Goal: Task Accomplishment & Management: Complete application form

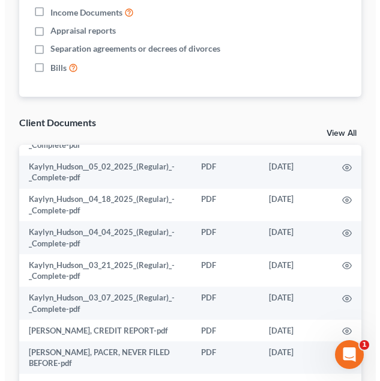
scroll to position [427, 0]
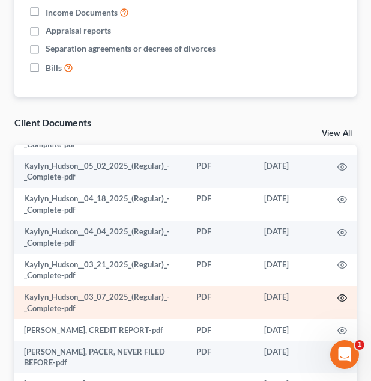
click at [337, 296] on icon "button" at bounding box center [342, 298] width 10 height 10
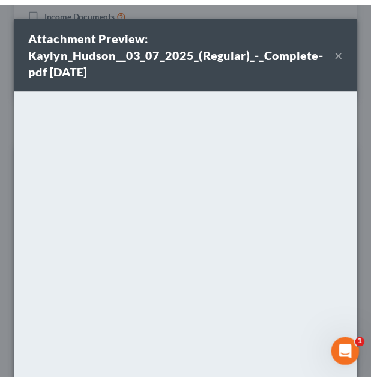
scroll to position [155, 0]
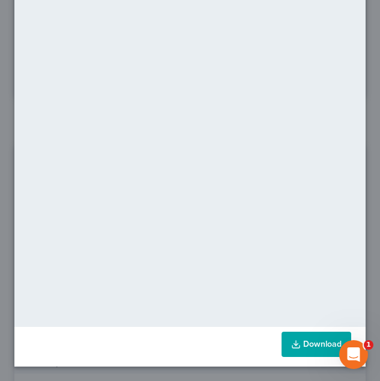
click at [299, 349] on link "Download" at bounding box center [317, 343] width 70 height 25
click at [362, 100] on div "Attachment Preview: Kaylyn_Hudson__03_07_2025_(Regular)_-_Complete-pdf 09/16/20…" at bounding box center [190, 190] width 380 height 381
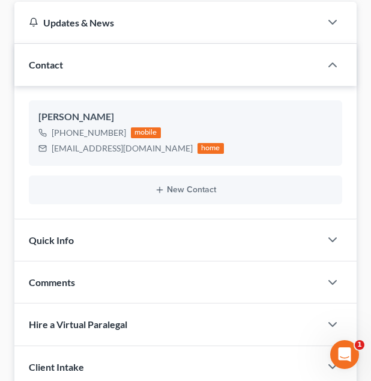
scroll to position [0, 0]
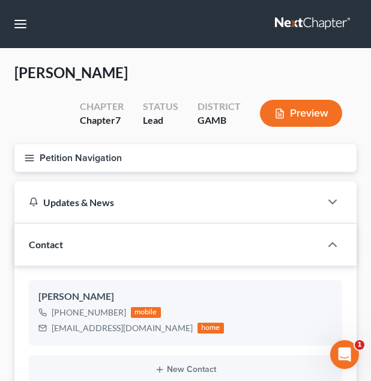
click at [196, 148] on button "Petition Navigation" at bounding box center [185, 158] width 342 height 28
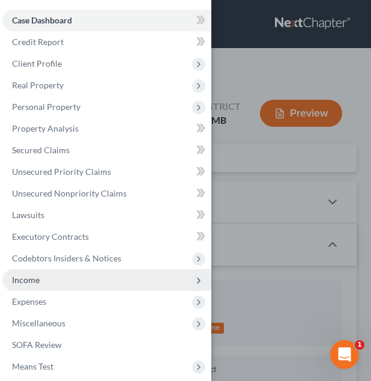
click at [96, 278] on span "Income" at bounding box center [106, 280] width 209 height 22
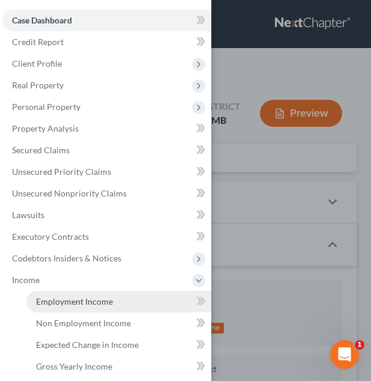
click at [95, 303] on span "Employment Income" at bounding box center [74, 301] width 77 height 10
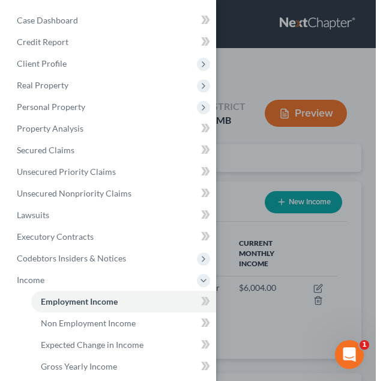
scroll to position [147, 318]
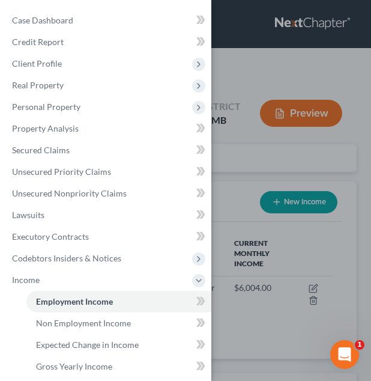
click at [232, 243] on div "Case Dashboard Payments Invoices Payments Payments Credit Report Client Profile" at bounding box center [185, 190] width 371 height 381
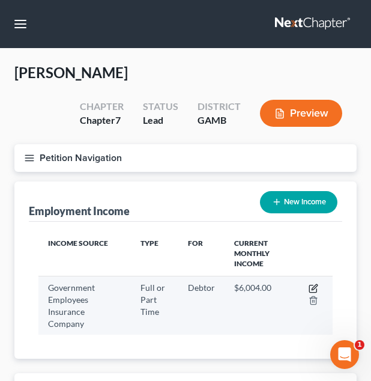
click at [313, 289] on icon "button" at bounding box center [314, 286] width 5 height 5
select select "0"
select select "8"
select select "2"
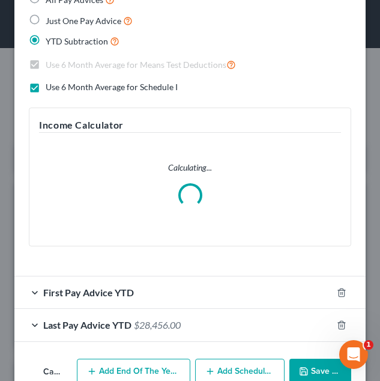
scroll to position [354, 0]
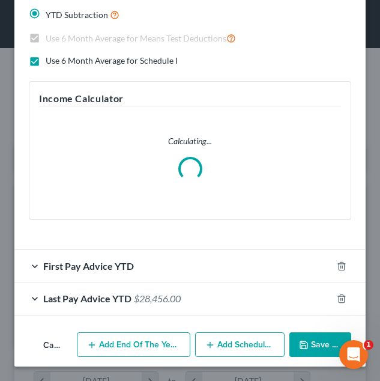
click at [161, 262] on div "First Pay Advice YTD" at bounding box center [173, 266] width 318 height 32
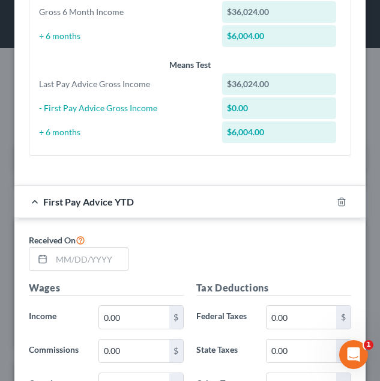
scroll to position [479, 0]
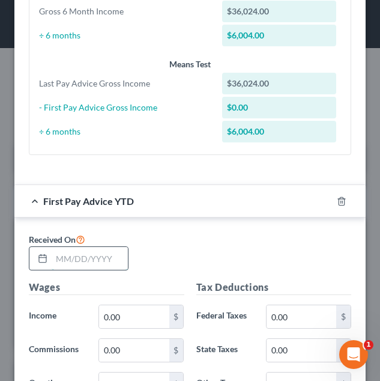
click at [77, 256] on input "text" at bounding box center [90, 258] width 76 height 23
type input "0"
type input "03/13/2025"
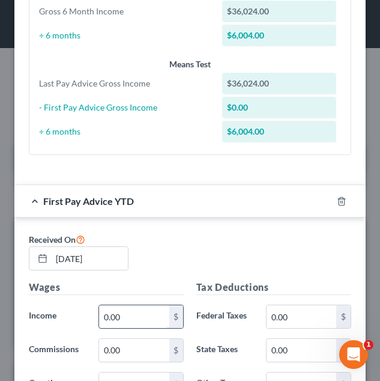
click at [146, 325] on input "0.00" at bounding box center [134, 316] width 70 height 23
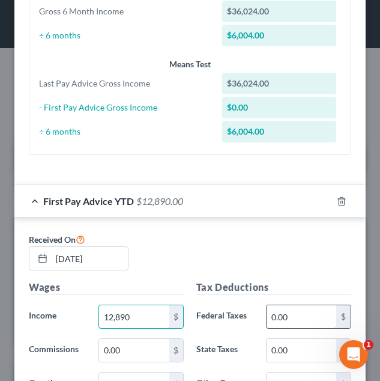
type input "12,890"
click at [318, 309] on input "0.00" at bounding box center [302, 316] width 70 height 23
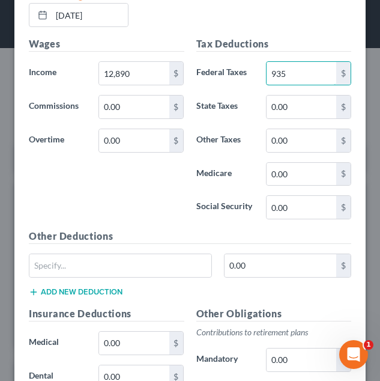
scroll to position [798, 0]
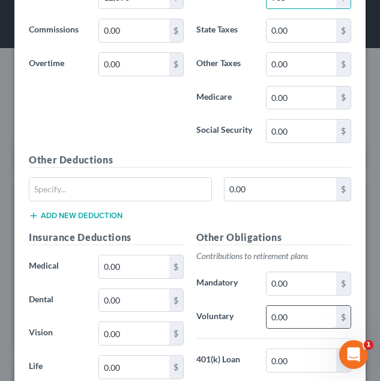
type input "935"
click at [288, 308] on input "0.00" at bounding box center [302, 317] width 70 height 23
type input "922"
click at [146, 266] on input "0.00" at bounding box center [134, 266] width 70 height 23
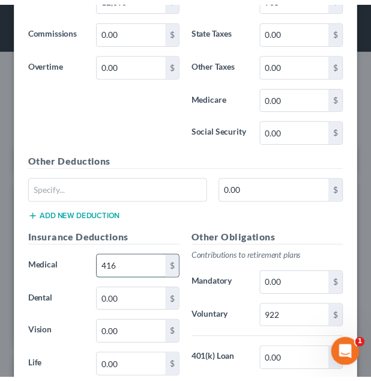
scroll to position [1008, 0]
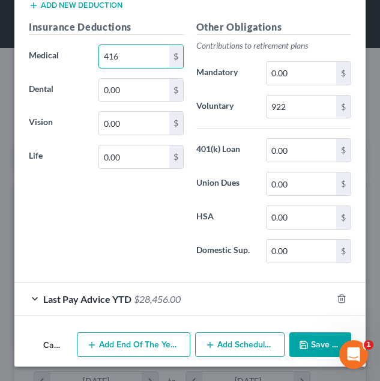
type input "416"
click at [299, 341] on icon "button" at bounding box center [304, 345] width 10 height 10
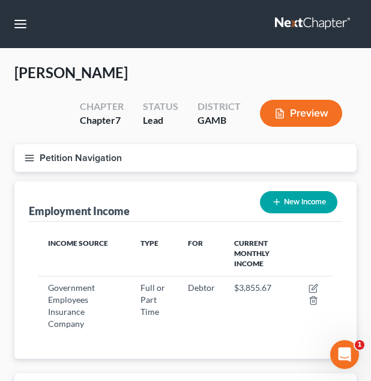
scroll to position [600130, 599959]
click at [22, 26] on button "button" at bounding box center [21, 24] width 22 height 22
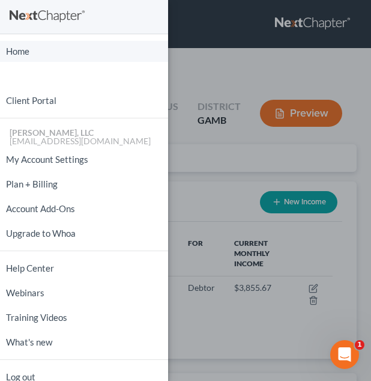
click at [43, 54] on link "Home" at bounding box center [84, 51] width 168 height 21
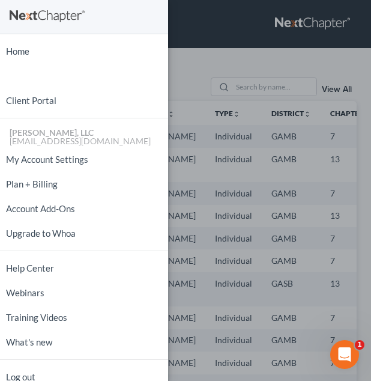
click at [237, 87] on div "Home New Case Client Portal Julius King, LLC attorneyjuliusking@yahoo.com My Ac…" at bounding box center [185, 190] width 371 height 381
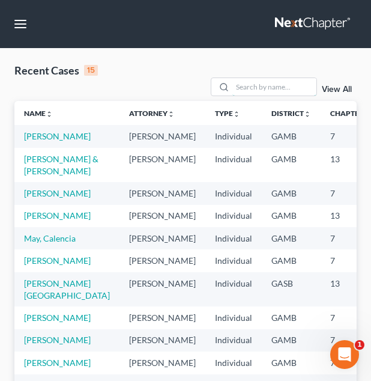
click at [237, 87] on input "search" at bounding box center [274, 86] width 84 height 17
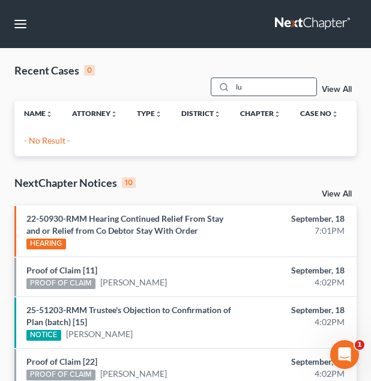
type input "l"
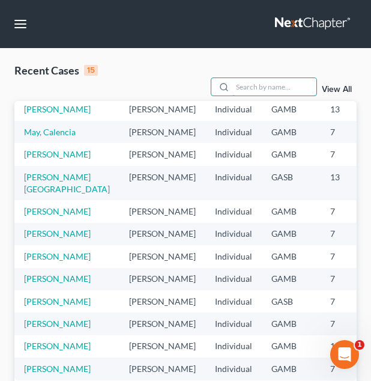
scroll to position [252, 0]
click at [43, 200] on td "[PERSON_NAME]" at bounding box center [66, 211] width 105 height 22
click at [35, 206] on link "[PERSON_NAME]" at bounding box center [57, 211] width 67 height 10
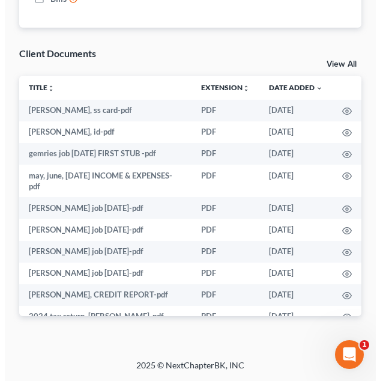
scroll to position [108, 0]
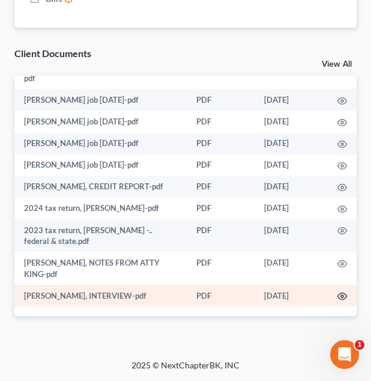
click at [337, 294] on icon "button" at bounding box center [342, 296] width 10 height 10
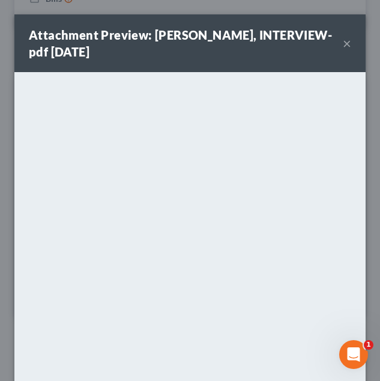
scroll to position [139, 0]
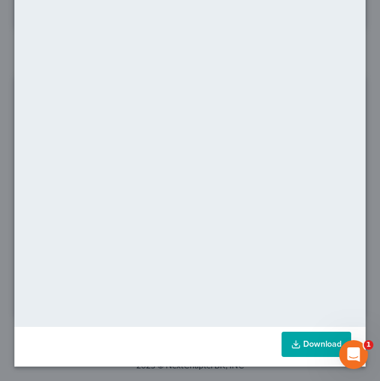
click at [294, 341] on link "Download" at bounding box center [317, 343] width 70 height 25
click at [362, 187] on div "Attachment Preview: antwane lampkin, INTERVIEW-pdf 09/18/2025 × <object ng-attr…" at bounding box center [190, 190] width 380 height 381
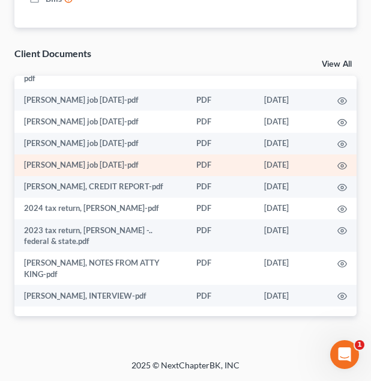
drag, startPoint x: 334, startPoint y: 164, endPoint x: 327, endPoint y: 164, distance: 7.8
click at [328, 164] on td at bounding box center [342, 165] width 29 height 22
click at [337, 164] on icon "button" at bounding box center [342, 166] width 10 height 10
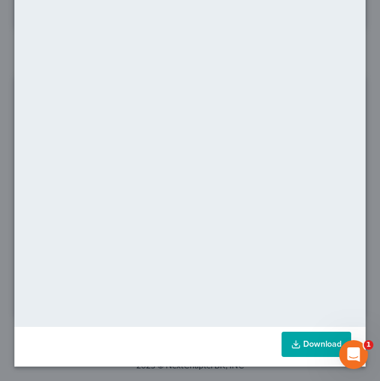
click at [310, 339] on link "Download" at bounding box center [317, 343] width 70 height 25
click at [365, 91] on div "Attachment Preview: davis job 3-05-25-pdf 09/18/2025 × <object ng-attr-data='ht…" at bounding box center [190, 190] width 380 height 381
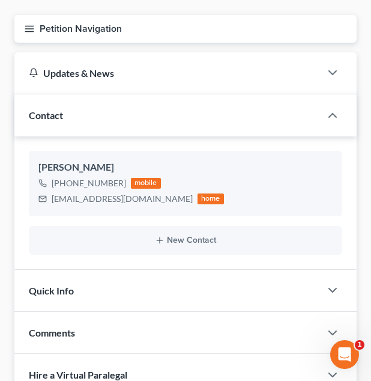
scroll to position [0, 0]
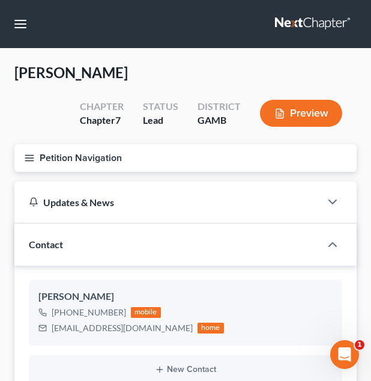
click at [139, 147] on button "Petition Navigation" at bounding box center [185, 158] width 342 height 28
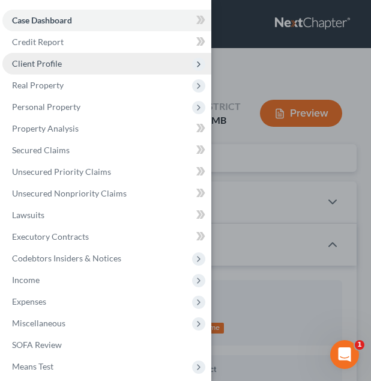
click at [115, 61] on span "Client Profile" at bounding box center [106, 64] width 209 height 22
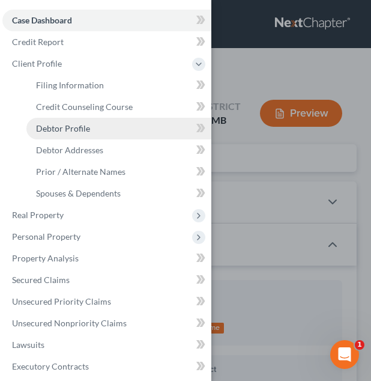
click at [122, 124] on link "Debtor Profile" at bounding box center [118, 129] width 185 height 22
select select "0"
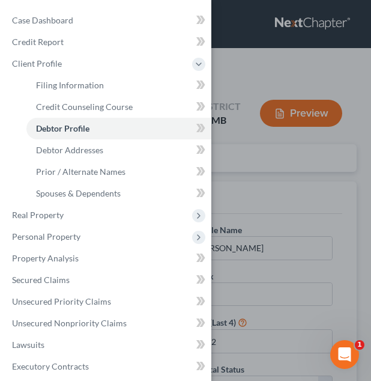
drag, startPoint x: 266, startPoint y: 156, endPoint x: 226, endPoint y: 203, distance: 61.3
click at [226, 203] on div "Case Dashboard Payments Invoices Payments Payments Credit Report Client Profile" at bounding box center [185, 190] width 371 height 381
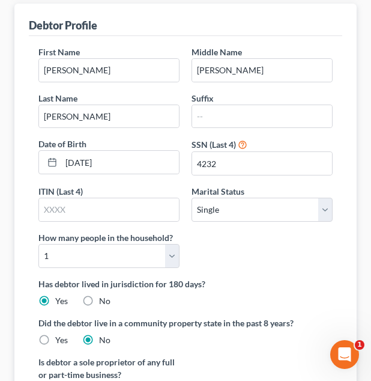
scroll to position [217, 0]
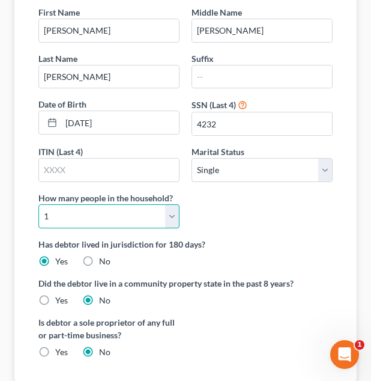
click at [161, 214] on select "Select 1 2 3 4 5 6 7 8 9 10 11 12 13 14 15 16 17 18 19 20" at bounding box center [108, 216] width 141 height 24
select select "3"
click at [38, 204] on select "Select 1 2 3 4 5 6 7 8 9 10 11 12 13 14 15 16 17 18 19 20" at bounding box center [108, 216] width 141 height 24
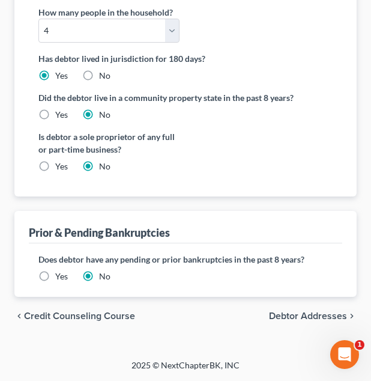
click at [289, 318] on span "Debtor Addresses" at bounding box center [308, 316] width 78 height 10
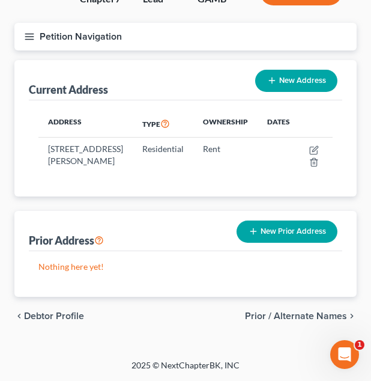
click at [289, 318] on span "Prior / Alternate Names" at bounding box center [296, 316] width 102 height 10
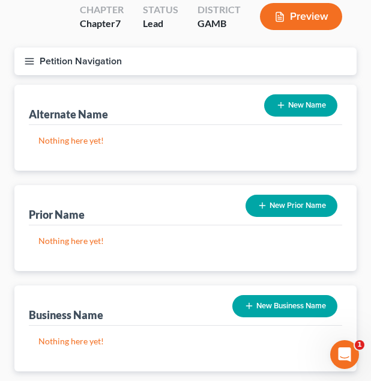
scroll to position [271, 0]
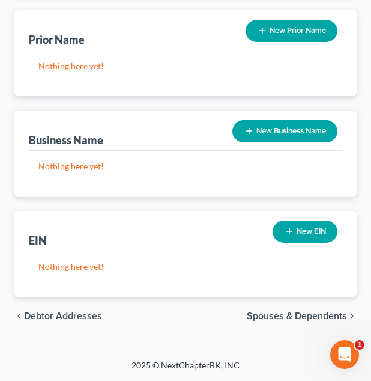
click at [289, 318] on span "Spouses & Dependents" at bounding box center [297, 316] width 100 height 10
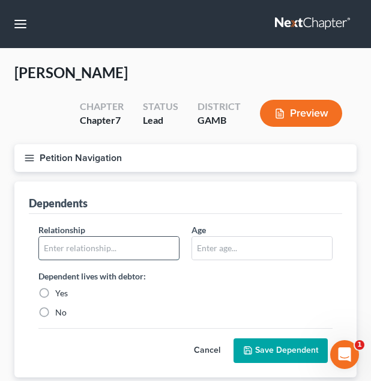
click at [141, 251] on input "text" at bounding box center [109, 248] width 140 height 23
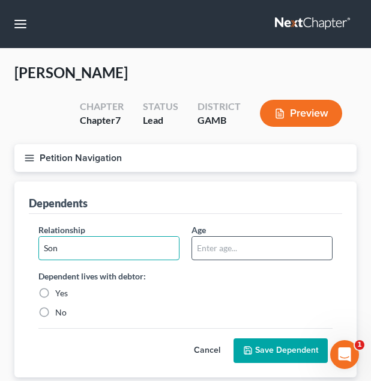
type input "Son"
click at [244, 251] on input "text" at bounding box center [262, 248] width 140 height 23
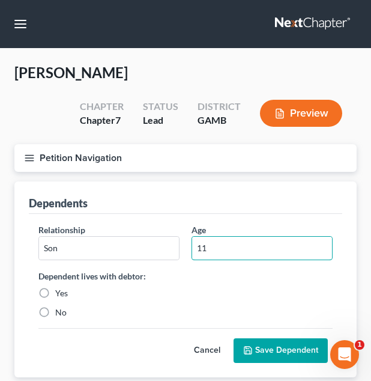
type input "11"
click at [59, 294] on label "Yes" at bounding box center [61, 293] width 13 height 12
click at [60, 294] on input "Yes" at bounding box center [64, 291] width 8 height 8
radio input "true"
click at [279, 352] on button "Save Dependent" at bounding box center [281, 350] width 94 height 25
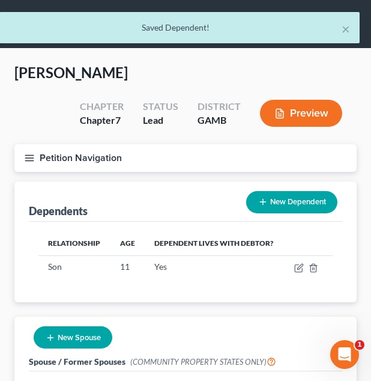
click at [262, 204] on icon at bounding box center [263, 202] width 10 height 10
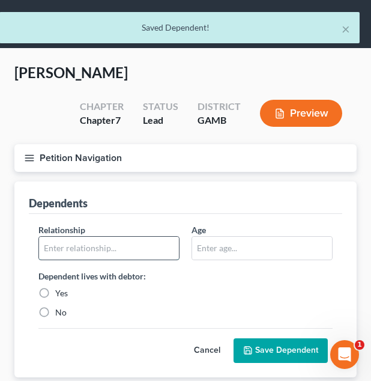
click at [143, 243] on input "text" at bounding box center [109, 248] width 140 height 23
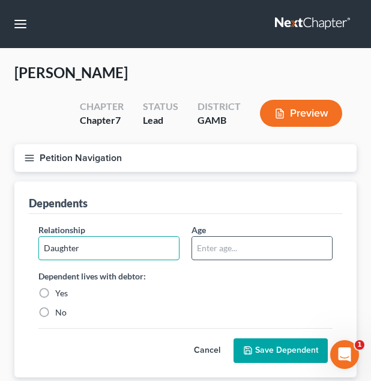
type input "Daughter"
click at [234, 253] on input "text" at bounding box center [262, 248] width 140 height 23
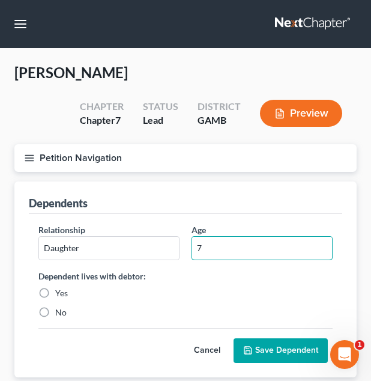
type input "7"
click at [55, 293] on label "Yes" at bounding box center [61, 293] width 13 height 12
click at [60, 293] on input "Yes" at bounding box center [64, 291] width 8 height 8
radio input "true"
click at [302, 348] on button "Save Dependent" at bounding box center [281, 350] width 94 height 25
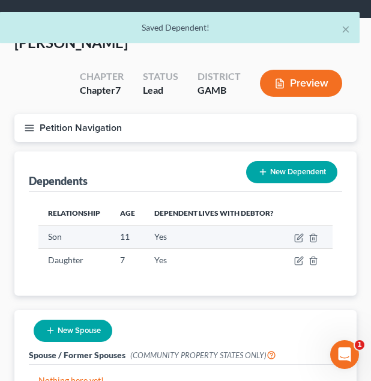
scroll to position [23, 0]
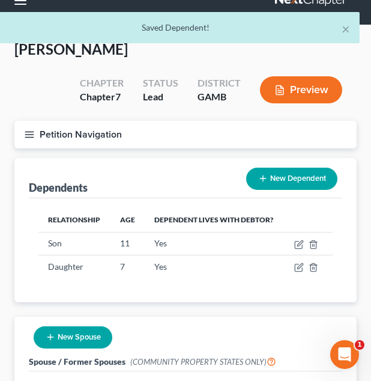
click at [113, 145] on button "Petition Navigation" at bounding box center [185, 135] width 342 height 28
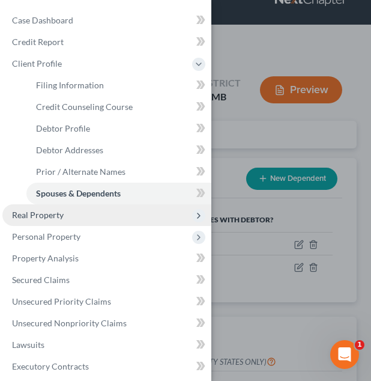
click at [97, 225] on span "Real Property" at bounding box center [106, 215] width 209 height 22
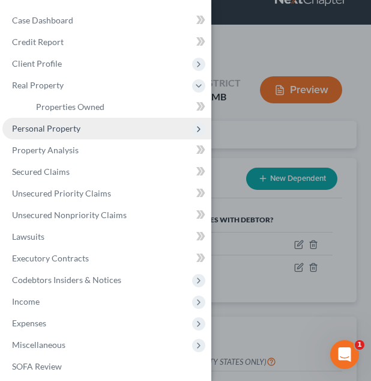
click at [127, 125] on span "Personal Property" at bounding box center [106, 129] width 209 height 22
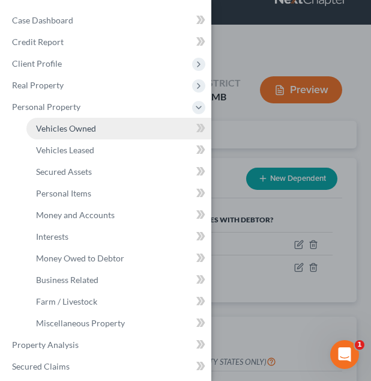
click at [125, 130] on link "Vehicles Owned" at bounding box center [118, 129] width 185 height 22
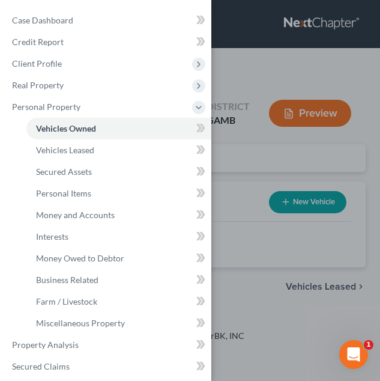
click at [340, 145] on div "Case Dashboard Payments Invoices Payments Payments Credit Report Client Profile" at bounding box center [190, 190] width 380 height 381
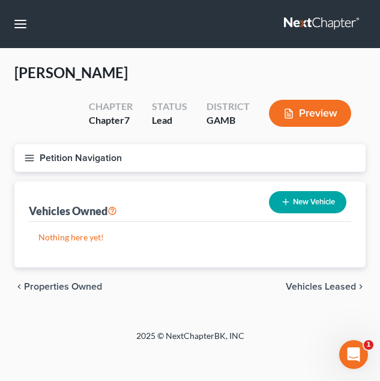
click at [271, 155] on button "Petition Navigation" at bounding box center [189, 158] width 351 height 28
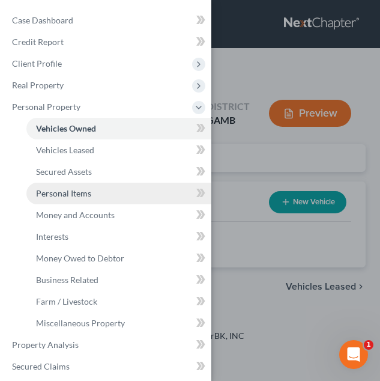
click at [141, 196] on link "Personal Items" at bounding box center [118, 193] width 185 height 22
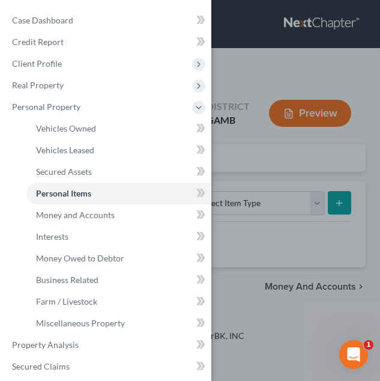
click at [272, 182] on div "Case Dashboard Payments Invoices Payments Payments Credit Report Client Profile" at bounding box center [190, 190] width 380 height 381
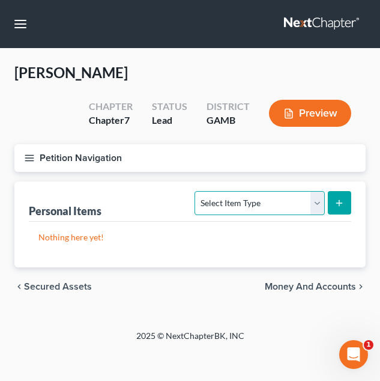
click at [272, 196] on select "Select Item Type Clothing Collectibles Of Value Electronics Firearms Household …" at bounding box center [259, 203] width 130 height 24
select select "clothing"
click at [196, 191] on select "Select Item Type Clothing Collectibles Of Value Electronics Firearms Household …" at bounding box center [259, 203] width 130 height 24
click at [332, 214] on button "submit" at bounding box center [339, 202] width 23 height 23
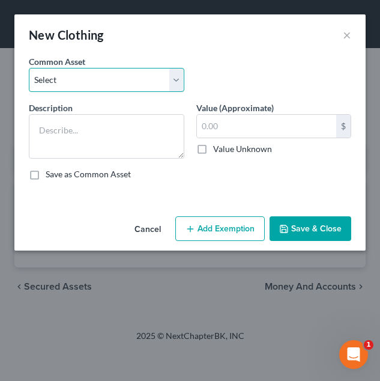
click at [170, 91] on select "Select Debtor's Clothing Debtor's Clothing" at bounding box center [106, 80] width 155 height 24
select select "0"
click at [29, 68] on select "Select Debtor's Clothing Debtor's Clothing" at bounding box center [106, 80] width 155 height 24
type textarea "Debtor's Clothing"
type input "200.00"
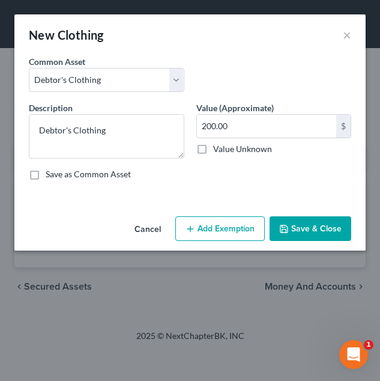
click at [235, 229] on button "Add Exemption" at bounding box center [219, 228] width 89 height 25
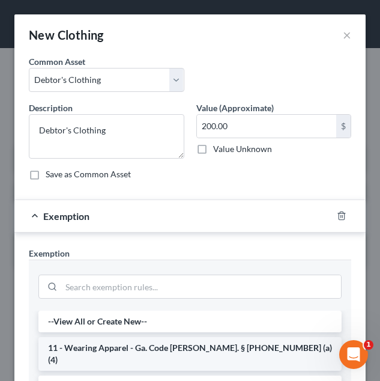
click at [187, 346] on li "11 - Wearing Apparel - Ga. Code Ann. § 44-13-100 (a)(4)" at bounding box center [189, 354] width 303 height 34
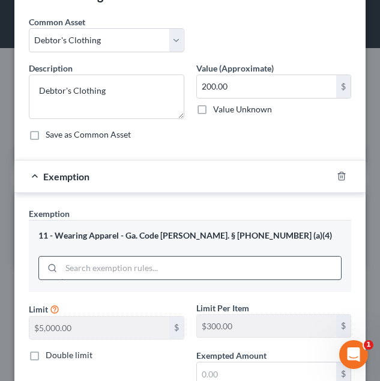
scroll to position [40, 0]
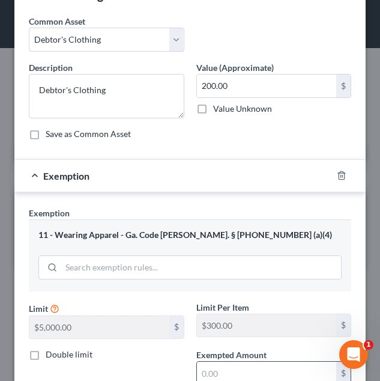
click at [222, 372] on input "text" at bounding box center [267, 372] width 140 height 23
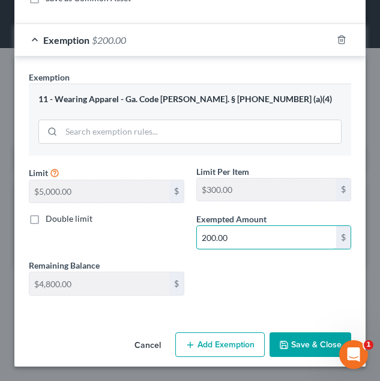
type input "200.00"
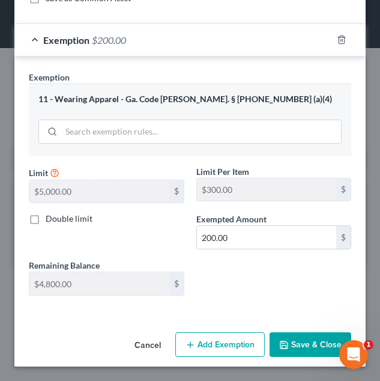
click at [295, 351] on button "Save & Close" at bounding box center [311, 344] width 82 height 25
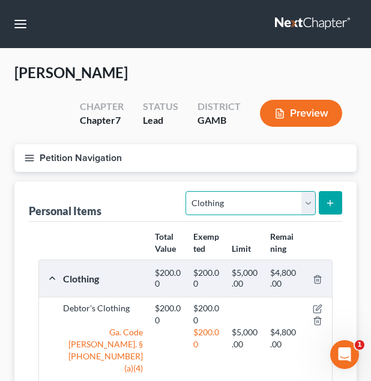
click at [219, 211] on select "Select Item Type Clothing Collectibles Of Value Electronics Firearms Household …" at bounding box center [250, 203] width 130 height 24
select select "electronics"
click at [187, 191] on select "Select Item Type Clothing Collectibles Of Value Electronics Firearms Household …" at bounding box center [250, 203] width 130 height 24
click at [328, 211] on button "submit" at bounding box center [330, 202] width 23 height 23
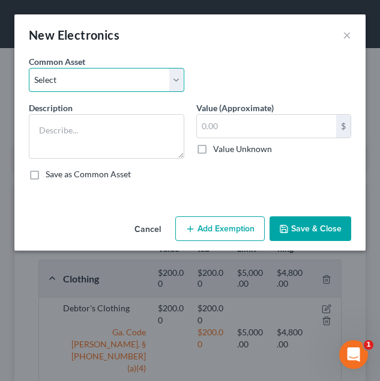
click at [164, 89] on select "Select Debtor's TV and Computer Debtor's TV and Computer Debtor's TV and Comput…" at bounding box center [106, 80] width 155 height 24
select select "1"
click at [29, 68] on select "Select Debtor's TV and Computer Debtor's TV and Computer Debtor's TV and Comput…" at bounding box center [106, 80] width 155 height 24
type textarea "Debtor's TV and Computer"
type input "500.00"
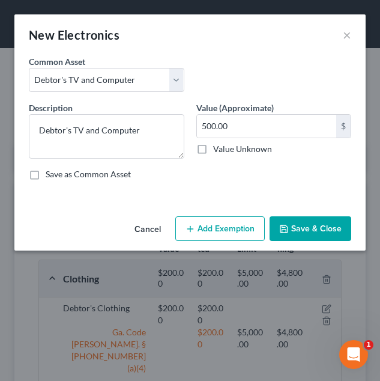
click at [209, 220] on button "Add Exemption" at bounding box center [219, 228] width 89 height 25
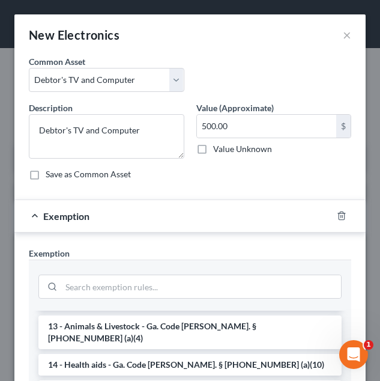
scroll to position [220, 0]
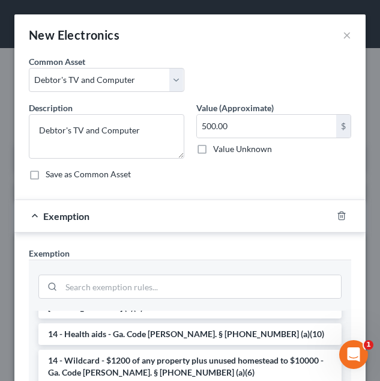
click at [215, 349] on li "14 - Wildcard - $1200 of any property plus unused homestead to $10000 - Ga. Cod…" at bounding box center [189, 366] width 303 height 34
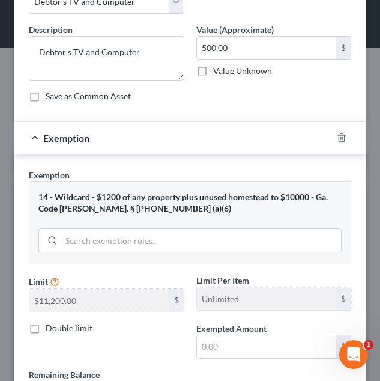
scroll to position [80, 0]
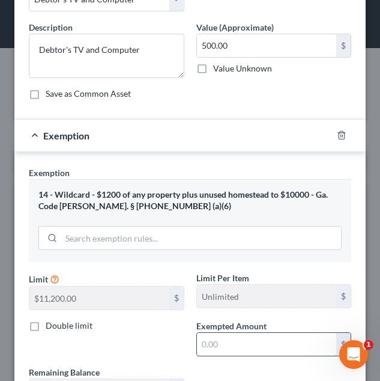
click at [214, 342] on input "text" at bounding box center [267, 344] width 140 height 23
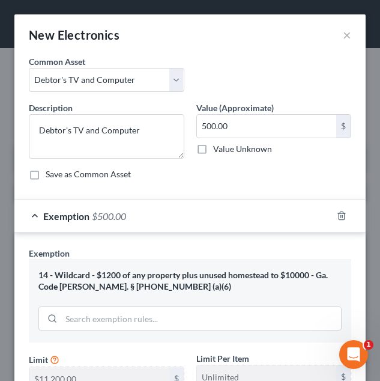
scroll to position [187, 0]
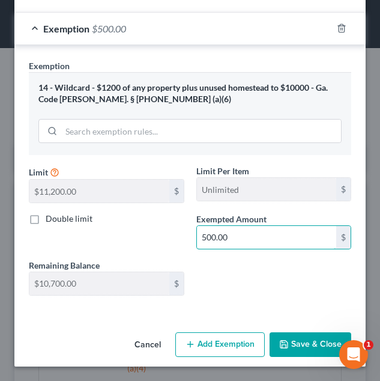
type input "500.00"
click at [310, 338] on button "Save & Close" at bounding box center [311, 344] width 82 height 25
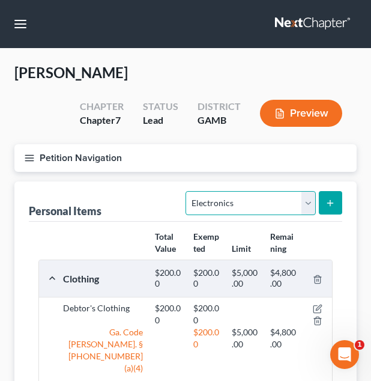
click at [240, 198] on select "Select Item Type Clothing Collectibles Of Value Electronics Firearms Household …" at bounding box center [250, 203] width 130 height 24
select select "household_goods"
click at [187, 191] on select "Select Item Type Clothing Collectibles Of Value Electronics Firearms Household …" at bounding box center [250, 203] width 130 height 24
click at [334, 195] on button "submit" at bounding box center [330, 202] width 23 height 23
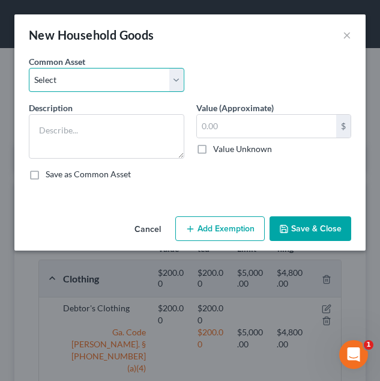
click at [160, 91] on select "Select Debtor's Furniture Debtor's Furniture" at bounding box center [106, 80] width 155 height 24
select select "1"
click at [29, 68] on select "Select Debtor's Furniture Debtor's Furniture" at bounding box center [106, 80] width 155 height 24
type textarea "Debtor's Furniture"
type input "3,500.00"
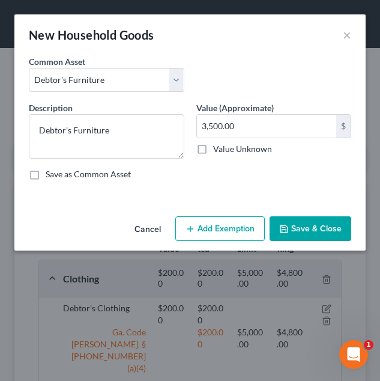
click at [213, 223] on button "Add Exemption" at bounding box center [219, 228] width 89 height 25
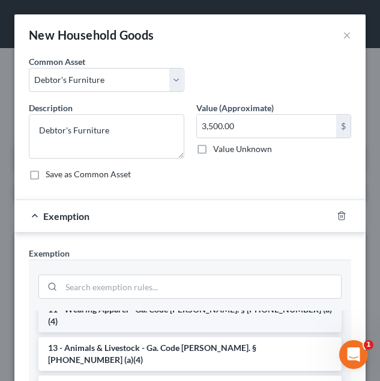
scroll to position [39, 0]
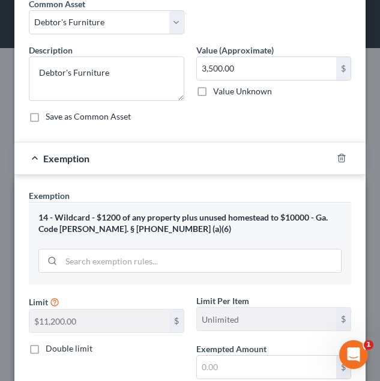
scroll to position [58, 0]
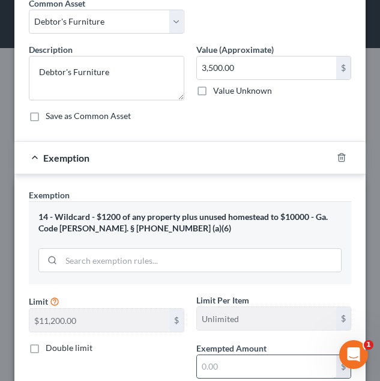
click at [212, 364] on input "text" at bounding box center [267, 366] width 140 height 23
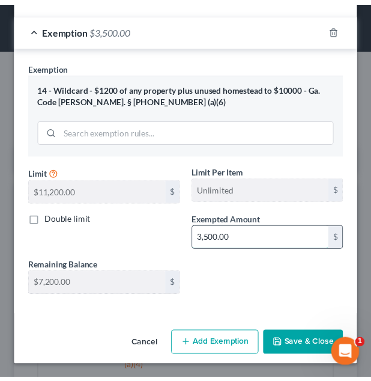
scroll to position [187, 0]
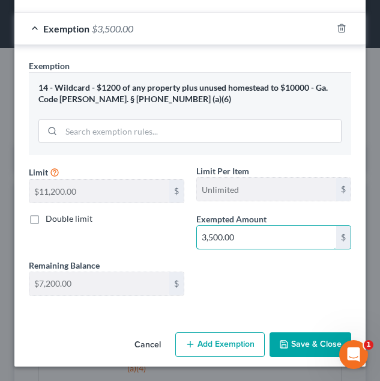
type input "3,500.00"
click at [278, 336] on button "Save & Close" at bounding box center [311, 344] width 82 height 25
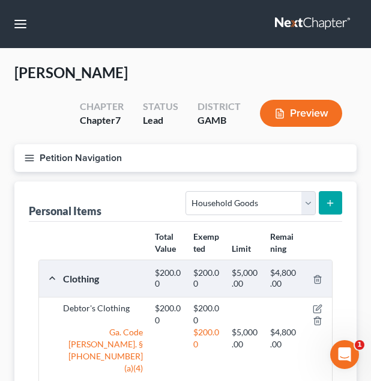
scroll to position [110, 0]
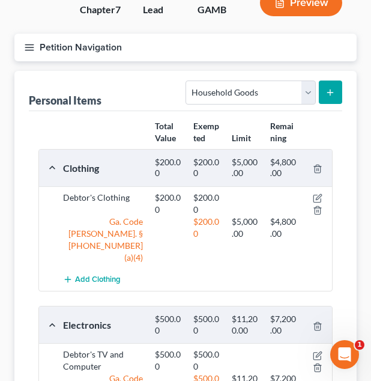
click at [235, 53] on button "Petition Navigation" at bounding box center [185, 48] width 342 height 28
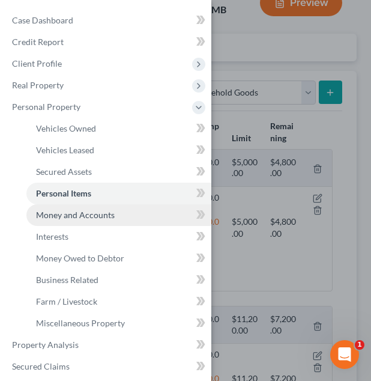
click at [138, 216] on link "Money and Accounts" at bounding box center [118, 215] width 185 height 22
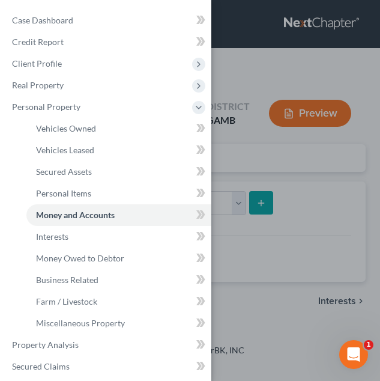
click at [282, 241] on div "Case Dashboard Payments Invoices Payments Payments Credit Report Client Profile" at bounding box center [190, 190] width 380 height 381
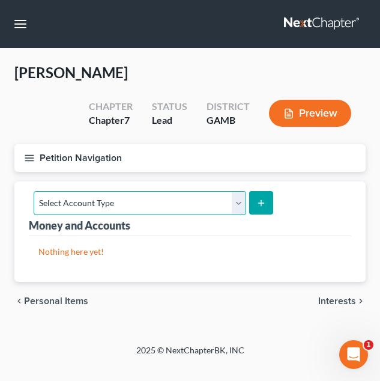
click at [173, 205] on select "Select Account Type Brokerage Cash on Hand Certificates of Deposit Checking Acc…" at bounding box center [140, 203] width 212 height 24
select select "checking"
click at [34, 191] on select "Select Account Type Brokerage Cash on Hand Certificates of Deposit Checking Acc…" at bounding box center [140, 203] width 212 height 24
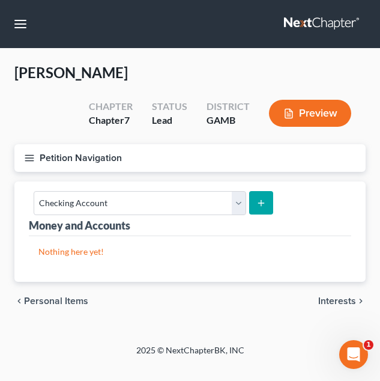
click at [249, 212] on button "submit" at bounding box center [260, 202] width 23 height 23
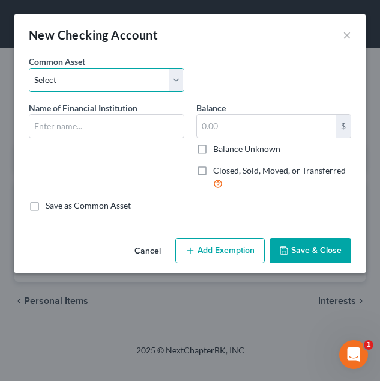
click at [124, 76] on select "Select USAA Bank Cadence Bank Colony Bank Chase Bank Georgia’s Own Credit Union…" at bounding box center [106, 80] width 155 height 24
select select "3"
click at [29, 68] on select "Select USAA Bank Cadence Bank Colony Bank Chase Bank Georgia’s Own Credit Union…" at bounding box center [106, 80] width 155 height 24
type input "Chase Bank"
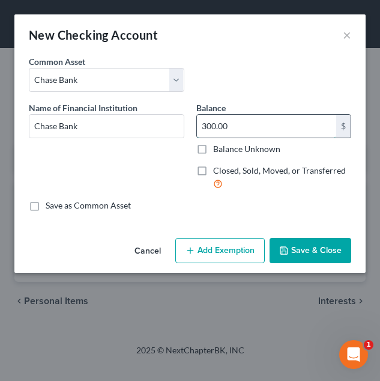
click at [244, 128] on input "300.00" at bounding box center [267, 126] width 140 height 23
type input "200.00"
click at [205, 253] on button "Add Exemption" at bounding box center [219, 250] width 89 height 25
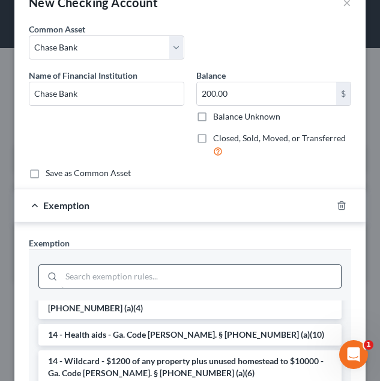
scroll to position [217, 0]
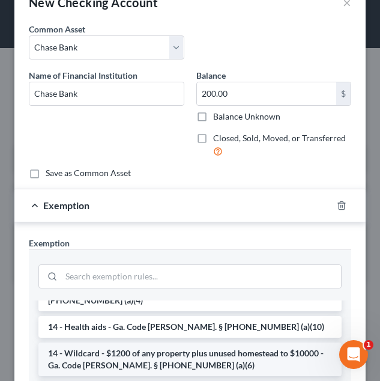
click at [183, 342] on li "14 - Wildcard - $1200 of any property plus unused homestead to $10000 - Ga. Cod…" at bounding box center [189, 359] width 303 height 34
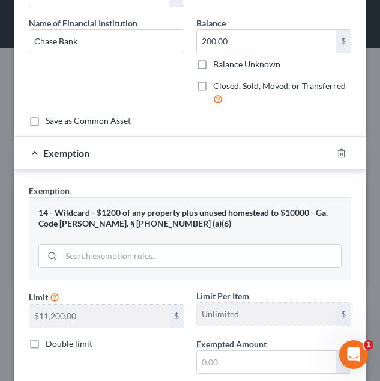
scroll to position [85, 0]
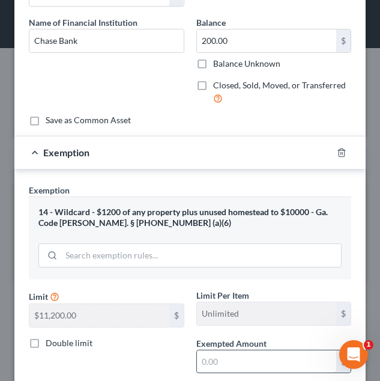
click at [231, 350] on input "text" at bounding box center [267, 361] width 140 height 23
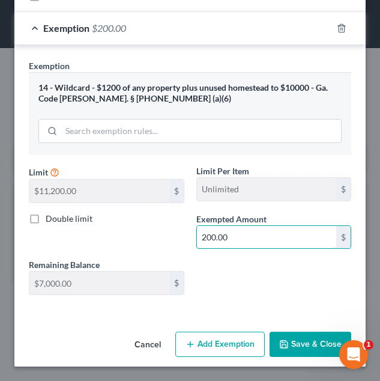
type input "200.00"
click at [292, 340] on button "Save & Close" at bounding box center [311, 343] width 82 height 25
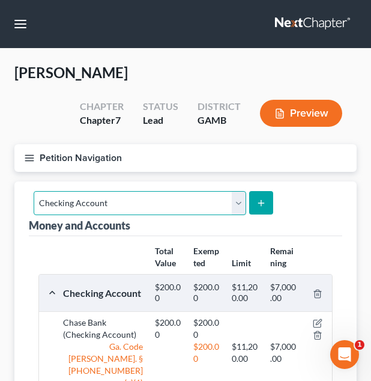
click at [173, 202] on select "Select Account Type Brokerage Cash on Hand Certificates of Deposit Checking Acc…" at bounding box center [140, 203] width 212 height 24
select select "savings"
click at [34, 191] on select "Select Account Type Brokerage Cash on Hand Certificates of Deposit Checking Acc…" at bounding box center [140, 203] width 212 height 24
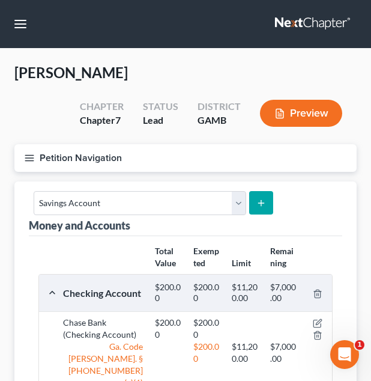
click at [259, 211] on button "submit" at bounding box center [260, 202] width 23 height 23
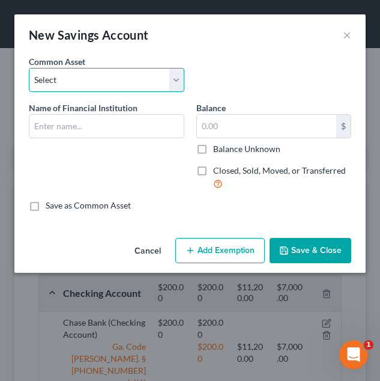
click at [131, 85] on select "Select Cadence Bank Chase Bank Bank of America Georgia’s Own Credit Union Georg…" at bounding box center [106, 80] width 155 height 24
select select "1"
click at [29, 68] on select "Select Cadence Bank Chase Bank Bank of America Georgia’s Own Credit Union Georg…" at bounding box center [106, 80] width 155 height 24
type input "Chase Bank"
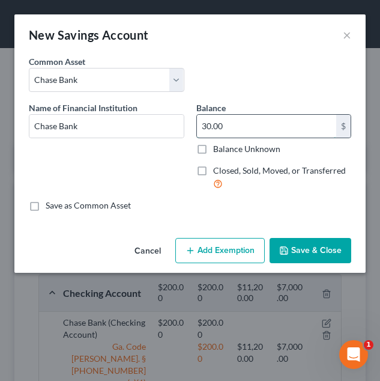
click at [234, 128] on input "30.00" at bounding box center [267, 126] width 140 height 23
type input "400.00"
click at [215, 244] on button "Add Exemption" at bounding box center [219, 250] width 89 height 25
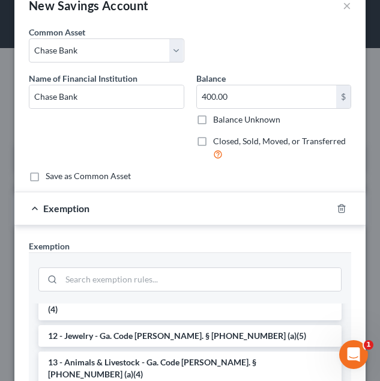
scroll to position [163, 0]
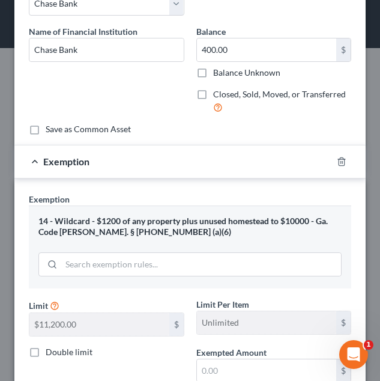
scroll to position [78, 0]
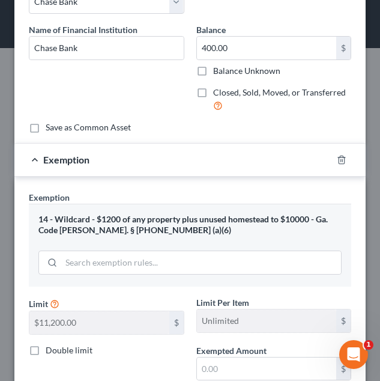
click at [218, 355] on label "Exempted Amount *" at bounding box center [231, 350] width 70 height 13
click at [217, 357] on input "text" at bounding box center [267, 368] width 140 height 23
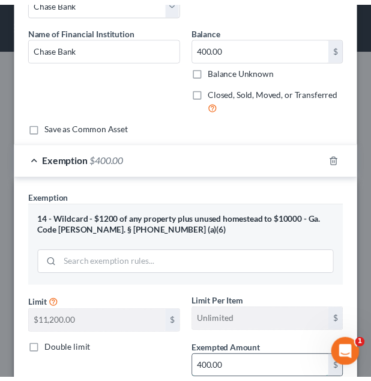
scroll to position [209, 0]
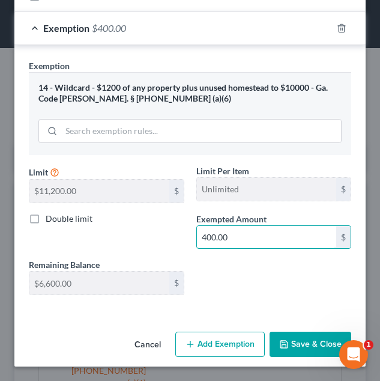
type input "400.00"
click at [307, 343] on button "Save & Close" at bounding box center [311, 343] width 82 height 25
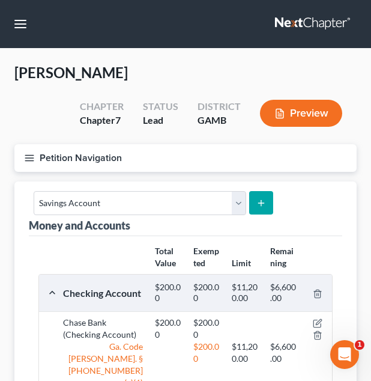
click at [240, 163] on button "Petition Navigation" at bounding box center [185, 158] width 342 height 28
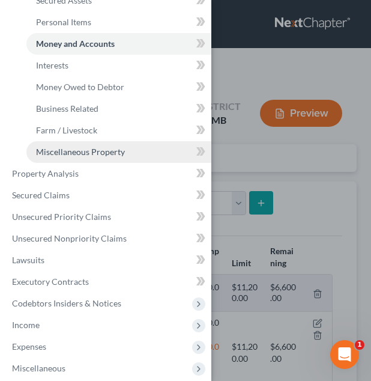
scroll to position [172, 0]
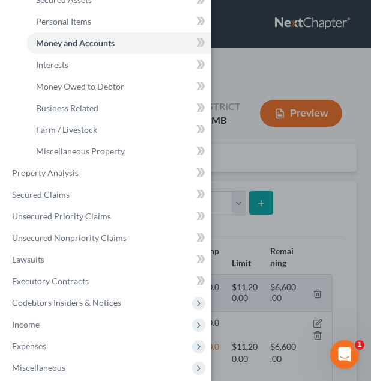
click at [266, 164] on div "Case Dashboard Payments Invoices Payments Payments Credit Report Client Profile" at bounding box center [185, 190] width 371 height 381
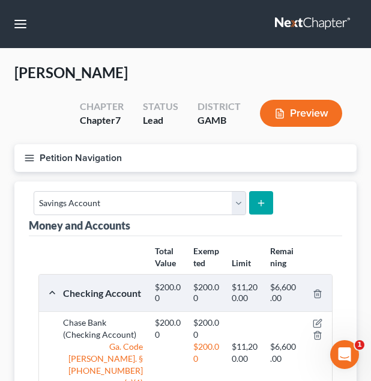
click at [71, 148] on button "Petition Navigation" at bounding box center [185, 158] width 342 height 28
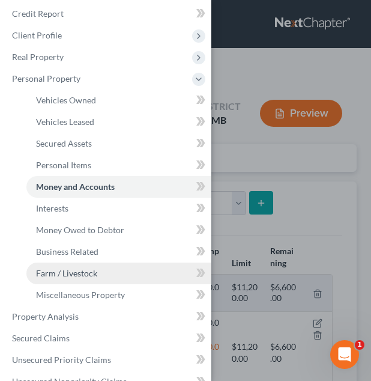
scroll to position [0, 0]
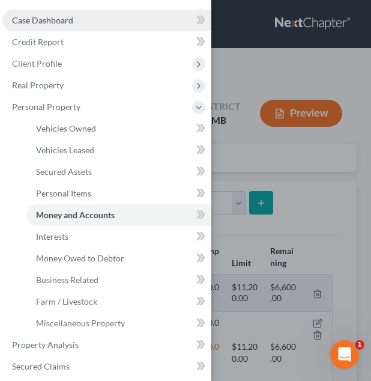
click at [102, 29] on link "Case Dashboard" at bounding box center [106, 21] width 209 height 22
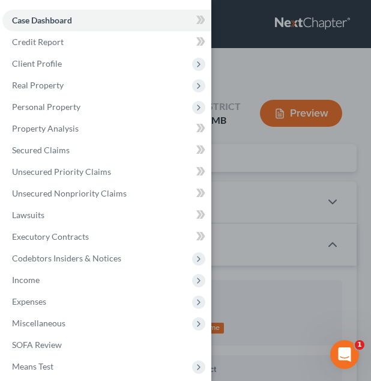
click at [223, 133] on div "Case Dashboard Payments Invoices Payments Payments Credit Report Client Profile" at bounding box center [185, 190] width 371 height 381
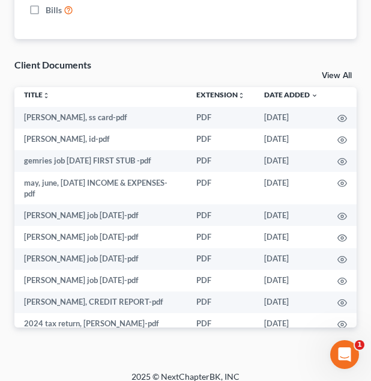
scroll to position [5, 0]
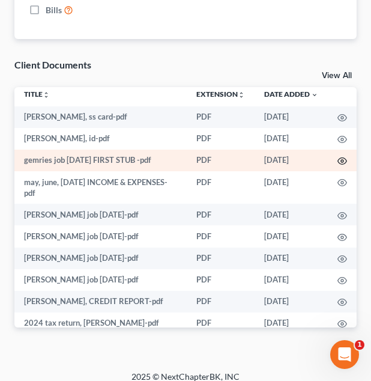
click at [337, 161] on icon "button" at bounding box center [342, 161] width 10 height 10
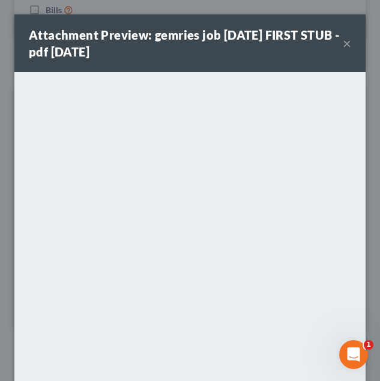
click at [343, 40] on button "×" at bounding box center [347, 43] width 8 height 14
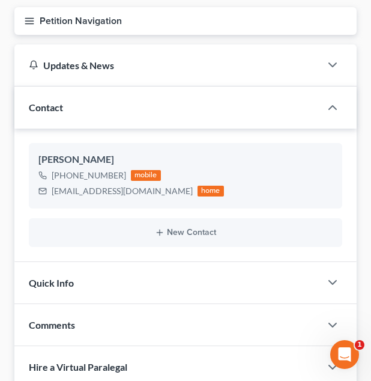
scroll to position [0, 0]
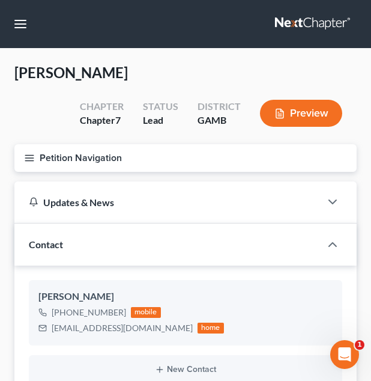
click at [167, 167] on button "Petition Navigation" at bounding box center [185, 158] width 342 height 28
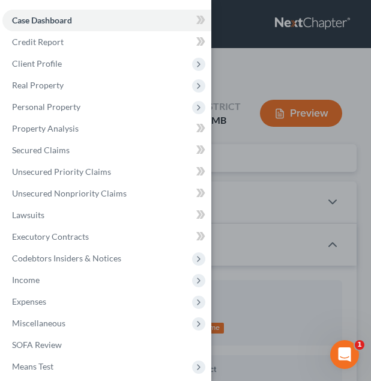
click at [257, 150] on div "Case Dashboard Payments Invoices Payments Payments Credit Report Client Profile" at bounding box center [185, 190] width 371 height 381
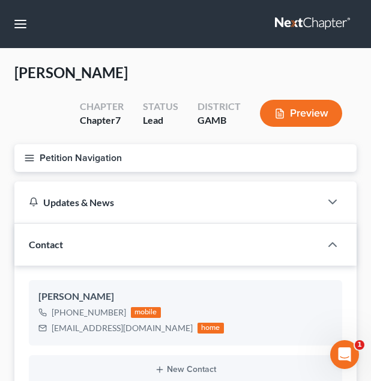
click at [236, 160] on button "Petition Navigation" at bounding box center [185, 158] width 342 height 28
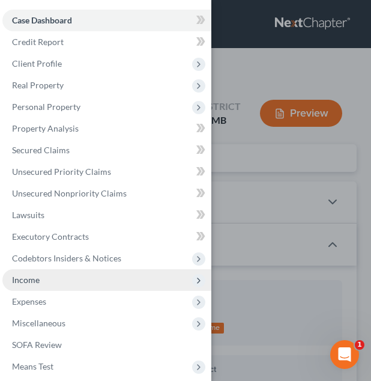
click at [80, 282] on span "Income" at bounding box center [106, 280] width 209 height 22
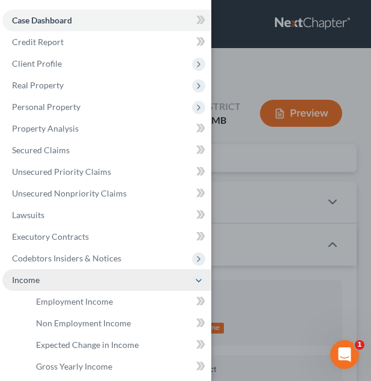
click at [80, 282] on span "Income" at bounding box center [106, 280] width 209 height 22
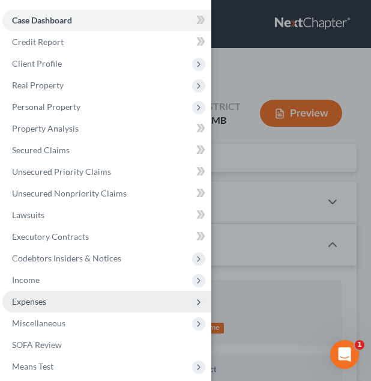
click at [79, 297] on span "Expenses" at bounding box center [106, 302] width 209 height 22
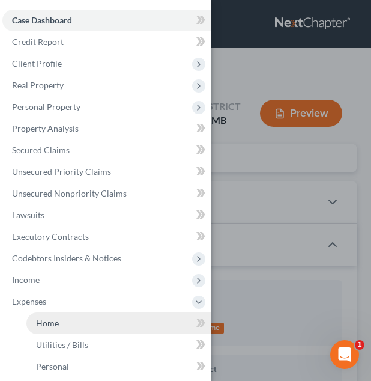
click at [80, 321] on link "Home" at bounding box center [118, 323] width 185 height 22
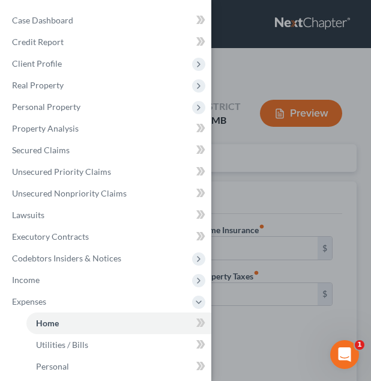
type input "0.00"
radio input "true"
type input "0.00"
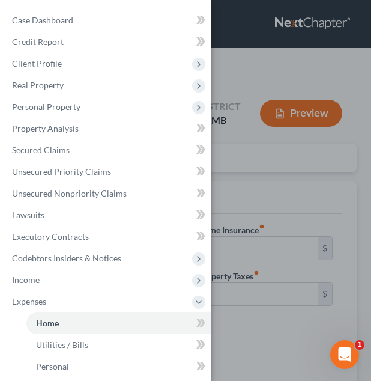
type input "0.00"
click at [316, 262] on div "Case Dashboard Payments Invoices Payments Payments Credit Report Client Profile" at bounding box center [185, 190] width 371 height 381
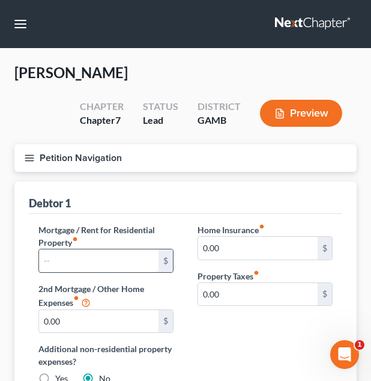
click at [125, 259] on input "text" at bounding box center [98, 260] width 119 height 23
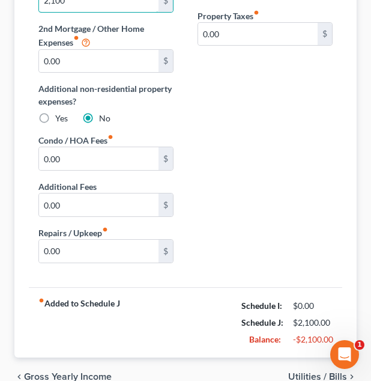
scroll to position [278, 0]
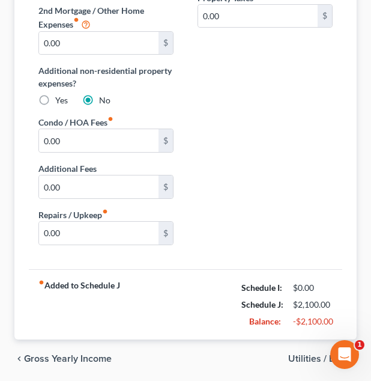
type input "2,100"
click at [310, 354] on span "Utilities / Bills" at bounding box center [317, 359] width 59 height 10
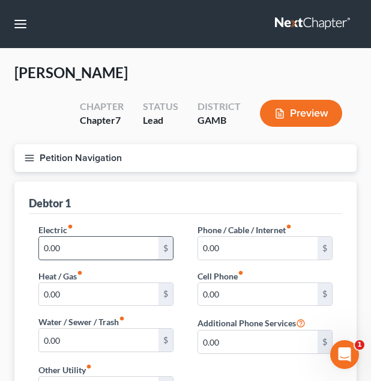
click at [124, 257] on input "0.00" at bounding box center [98, 248] width 119 height 23
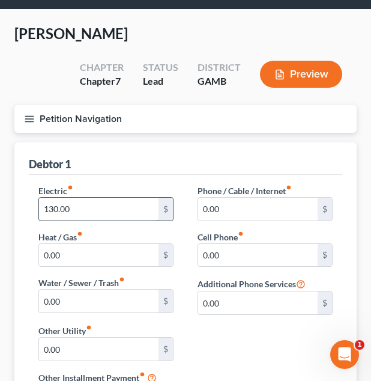
scroll to position [43, 0]
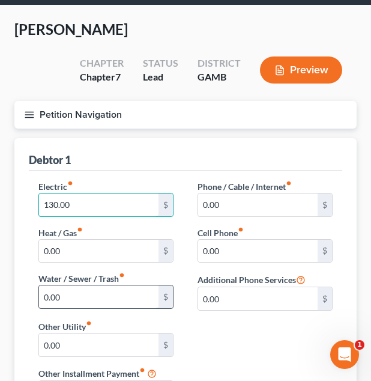
type input "130.00"
click at [109, 301] on input "0.00" at bounding box center [98, 296] width 119 height 23
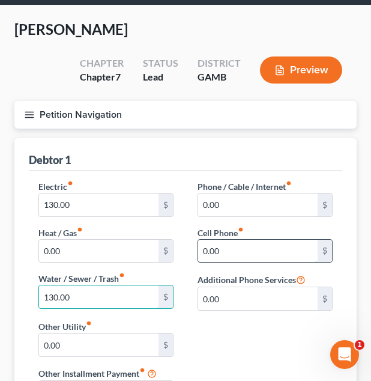
type input "130.00"
click at [232, 249] on input "0.00" at bounding box center [257, 251] width 119 height 23
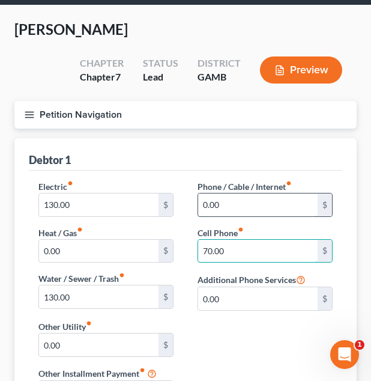
type input "70.00"
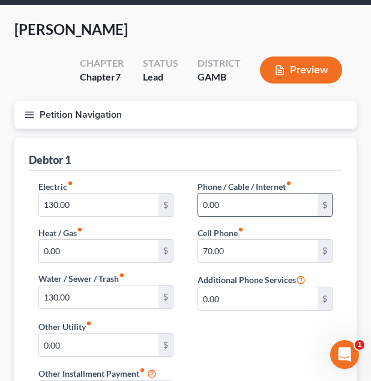
click at [258, 206] on input "0.00" at bounding box center [257, 204] width 119 height 23
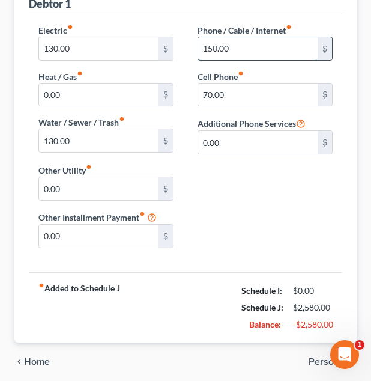
scroll to position [245, 0]
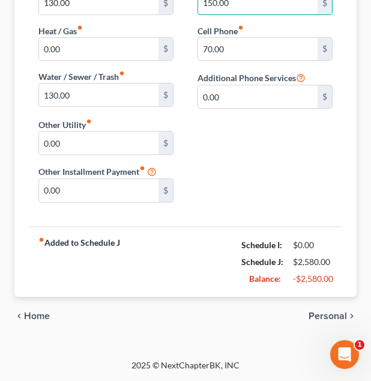
type input "150.00"
click at [316, 316] on span "Personal" at bounding box center [328, 316] width 38 height 10
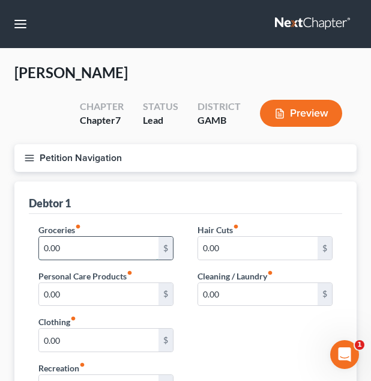
click at [116, 256] on input "0.00" at bounding box center [98, 248] width 119 height 23
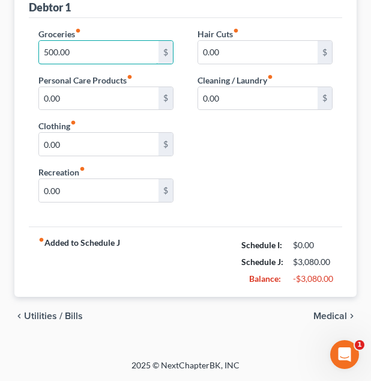
type input "500.00"
click at [330, 314] on span "Medical" at bounding box center [330, 316] width 34 height 10
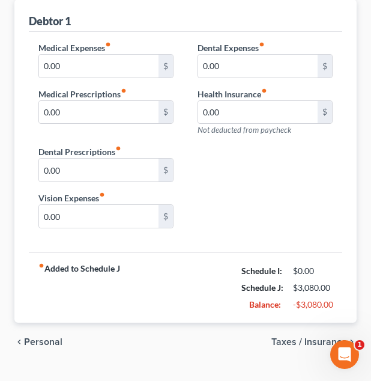
scroll to position [208, 0]
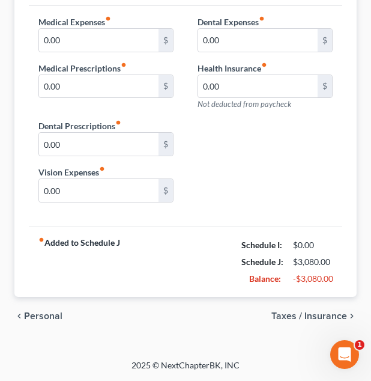
click at [326, 315] on span "Taxes / Insurance" at bounding box center [309, 316] width 76 height 10
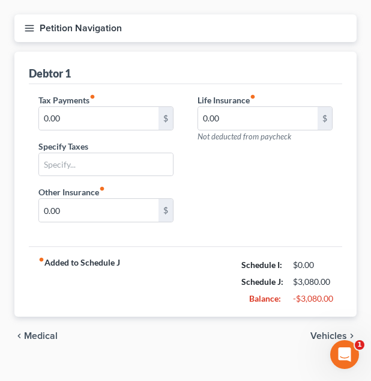
scroll to position [149, 0]
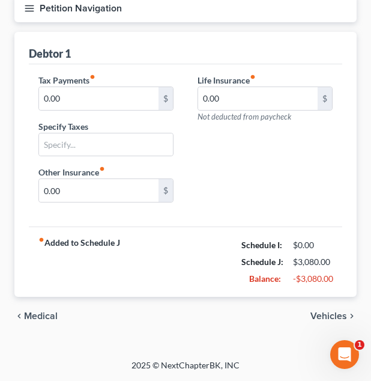
click at [321, 318] on span "Vehicles" at bounding box center [328, 316] width 37 height 10
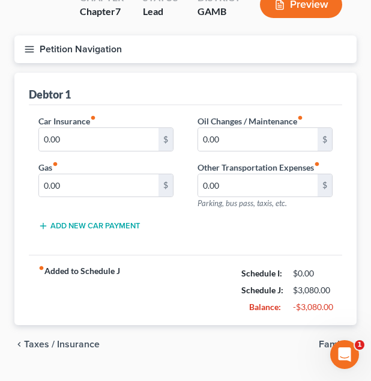
scroll to position [109, 0]
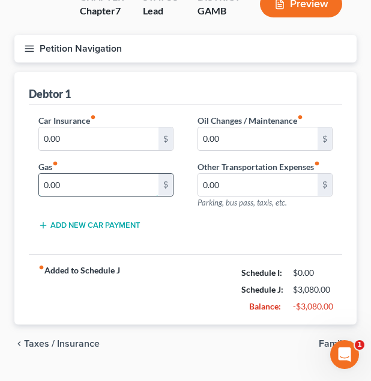
click at [76, 185] on input "0.00" at bounding box center [98, 184] width 119 height 23
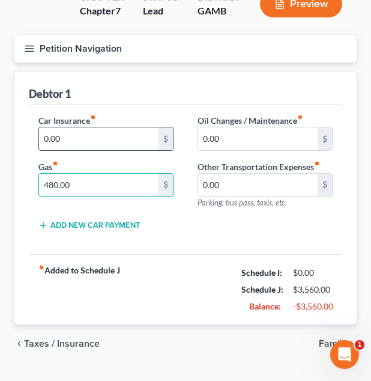
type input "480.00"
click at [86, 141] on input "0.00" at bounding box center [98, 138] width 119 height 23
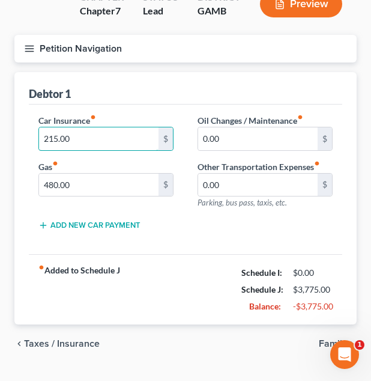
type input "215.00"
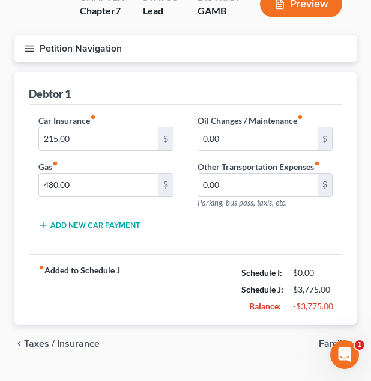
drag, startPoint x: 111, startPoint y: 59, endPoint x: 84, endPoint y: 49, distance: 28.9
click at [84, 49] on button "Petition Navigation" at bounding box center [185, 49] width 342 height 28
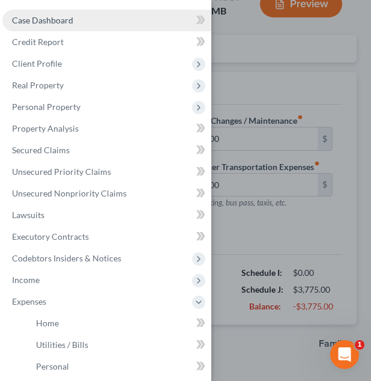
click at [77, 20] on link "Case Dashboard" at bounding box center [106, 21] width 209 height 22
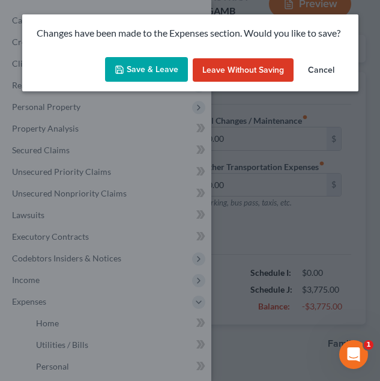
click at [137, 67] on button "Save & Leave" at bounding box center [146, 69] width 83 height 25
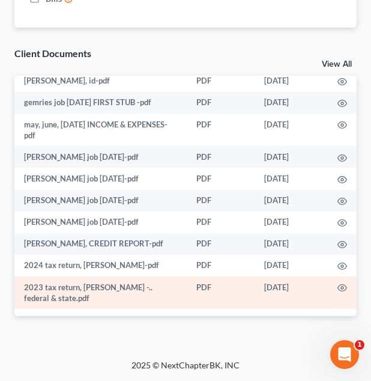
scroll to position [47, 0]
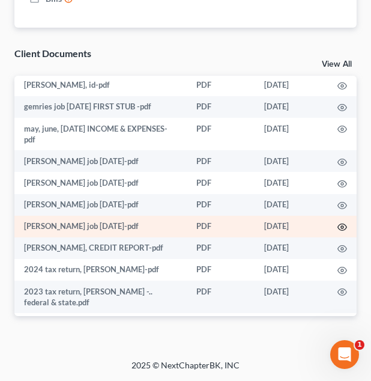
click at [337, 230] on icon "button" at bounding box center [342, 227] width 10 height 10
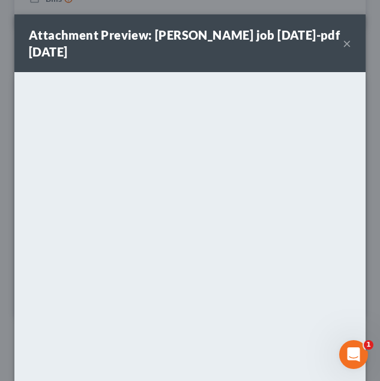
click at [361, 61] on div "Attachment Preview: [PERSON_NAME] job [DATE]-pdf [DATE] × <object ng-attr-data=…" at bounding box center [190, 190] width 380 height 381
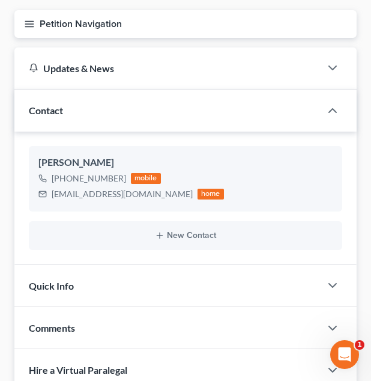
scroll to position [0, 0]
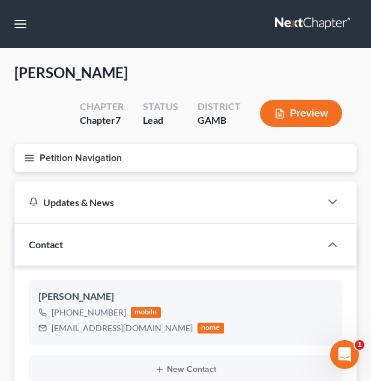
click at [188, 158] on button "Petition Navigation" at bounding box center [185, 158] width 342 height 28
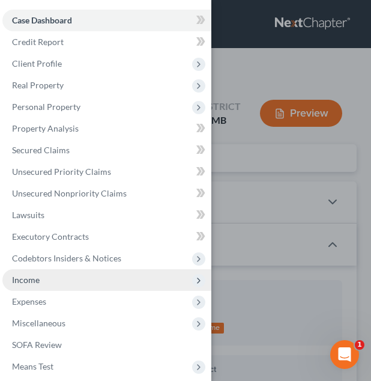
click at [75, 276] on span "Income" at bounding box center [106, 280] width 209 height 22
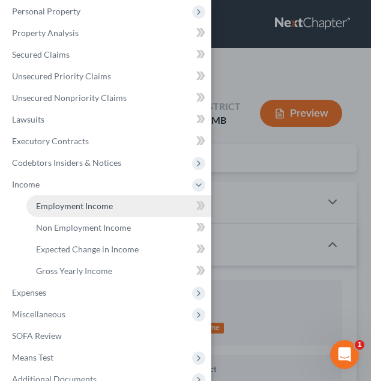
scroll to position [96, 0]
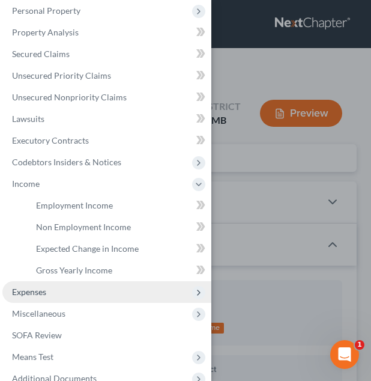
click at [107, 292] on span "Expenses" at bounding box center [106, 292] width 209 height 22
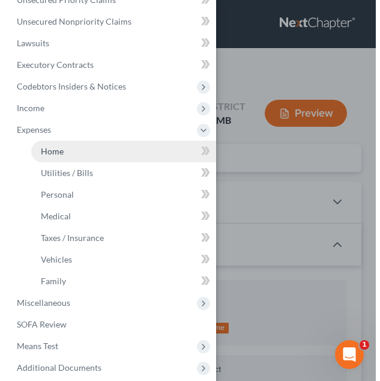
scroll to position [172, 0]
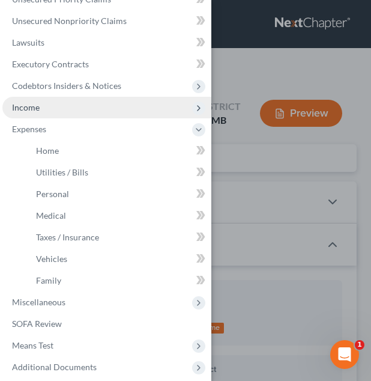
click at [81, 112] on span "Income" at bounding box center [106, 108] width 209 height 22
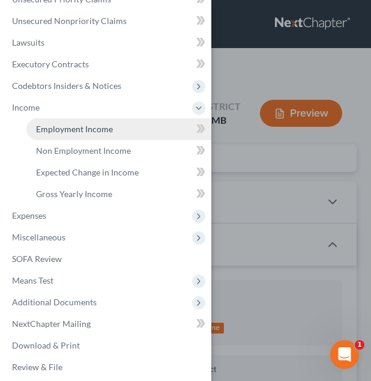
click at [81, 128] on span "Employment Income" at bounding box center [74, 129] width 77 height 10
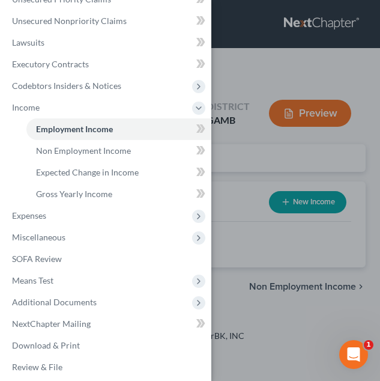
click at [246, 182] on div "Case Dashboard Payments Invoices Payments Payments Credit Report Client Profile" at bounding box center [190, 190] width 380 height 381
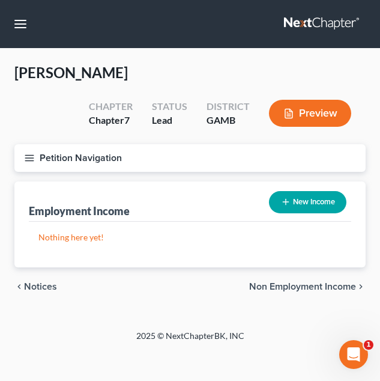
click at [321, 199] on button "New Income" at bounding box center [307, 202] width 77 height 22
select select "0"
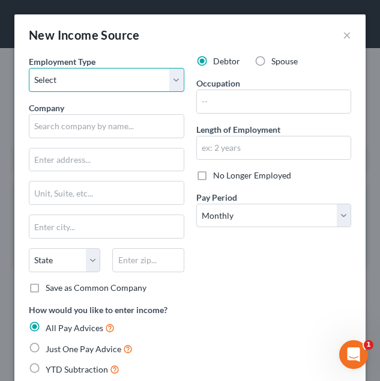
click at [164, 85] on select "Select Full or [DEMOGRAPHIC_DATA] Employment Self Employment" at bounding box center [106, 80] width 155 height 24
select select "0"
click at [29, 68] on select "Select Full or [DEMOGRAPHIC_DATA] Employment Self Employment" at bounding box center [106, 80] width 155 height 24
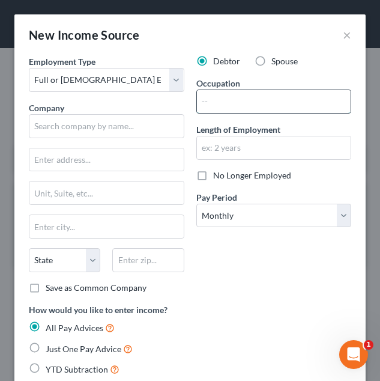
click at [244, 102] on input "text" at bounding box center [274, 101] width 154 height 23
click at [255, 110] on input "text" at bounding box center [274, 101] width 154 height 23
type input "D"
click at [282, 99] on input "text" at bounding box center [274, 101] width 154 height 23
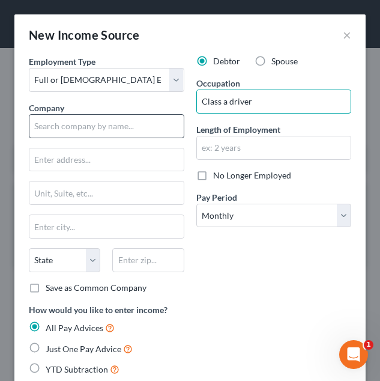
type input "Class a driver"
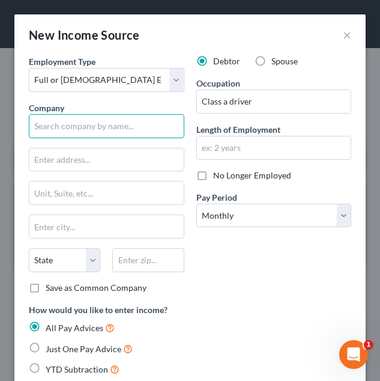
click at [143, 122] on input "text" at bounding box center [106, 126] width 155 height 24
click at [151, 127] on input "text" at bounding box center [106, 126] width 155 height 24
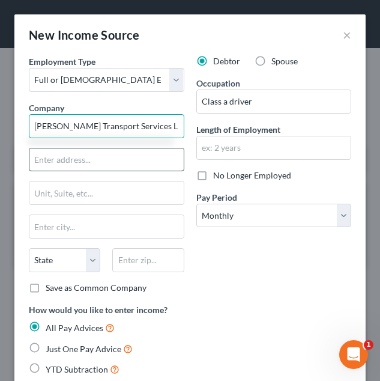
type input "[PERSON_NAME] Transport Services LLC"
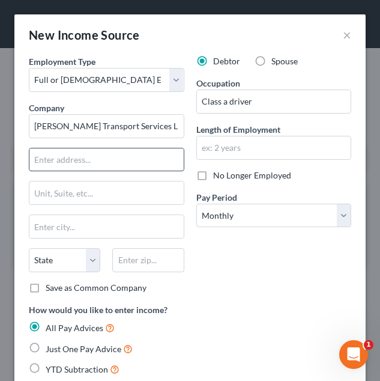
click at [148, 161] on input "text" at bounding box center [106, 159] width 154 height 23
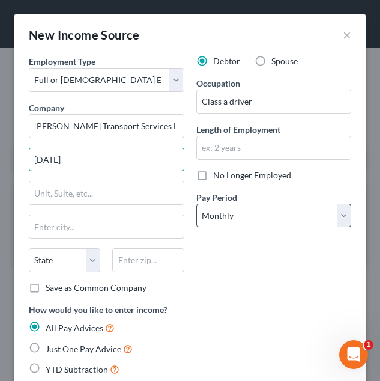
type input "[DATE]"
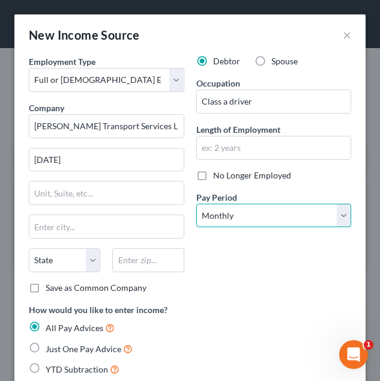
click at [234, 225] on select "Select Monthly Twice Monthly Every Other Week Weekly" at bounding box center [273, 215] width 155 height 24
click at [302, 229] on div "Debtor Spouse Occupation Class a driver Length of Employment No Longer Employed…" at bounding box center [273, 179] width 167 height 248
click at [304, 219] on select "Select Monthly Twice Monthly Every Other Week Weekly" at bounding box center [273, 215] width 155 height 24
select select "3"
click at [196, 203] on select "Select Monthly Twice Monthly Every Other Week Weekly" at bounding box center [273, 215] width 155 height 24
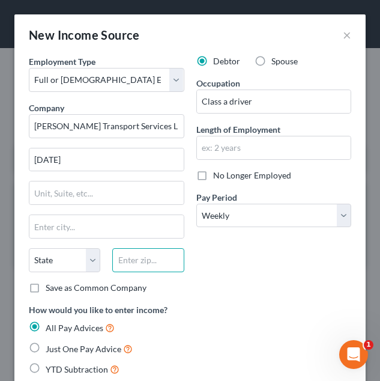
click at [137, 262] on input "text" at bounding box center [147, 260] width 71 height 24
click at [124, 265] on input "text" at bounding box center [147, 260] width 71 height 24
type input "30327"
click at [220, 285] on div "Debtor Spouse Occupation Class a driver Length of Employment No Longer Employed…" at bounding box center [273, 179] width 167 height 248
type input "[GEOGRAPHIC_DATA]"
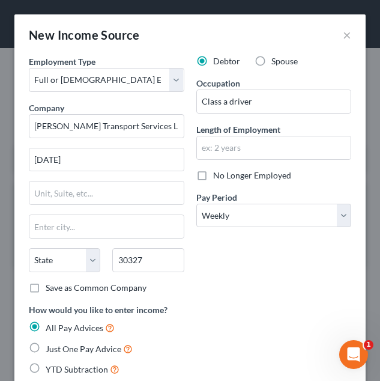
select select "10"
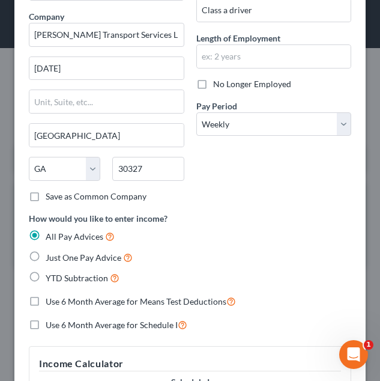
scroll to position [92, 0]
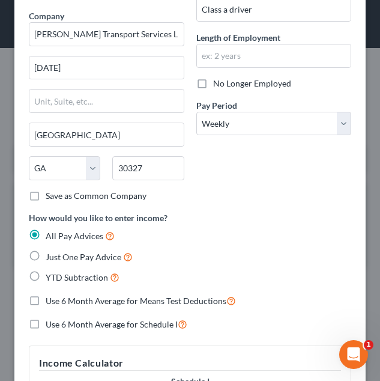
click at [78, 282] on span "YTD Subtraction" at bounding box center [77, 277] width 62 height 10
click at [58, 278] on input "YTD Subtraction" at bounding box center [54, 274] width 8 height 8
radio input "true"
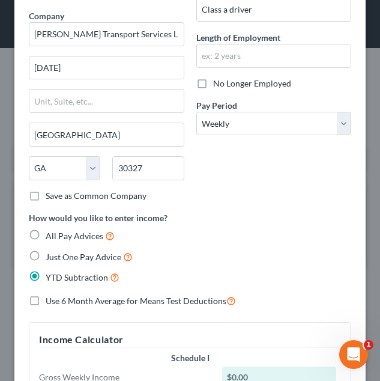
click at [74, 299] on span "Use 6 Month Average for Means Test Deductions" at bounding box center [136, 300] width 181 height 10
click at [58, 299] on input "Use 6 Month Average for Means Test Deductions" at bounding box center [54, 298] width 8 height 8
checkbox input "true"
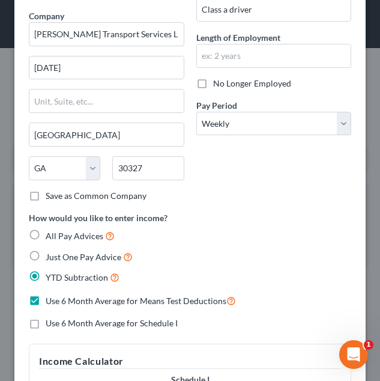
scroll to position [134, 0]
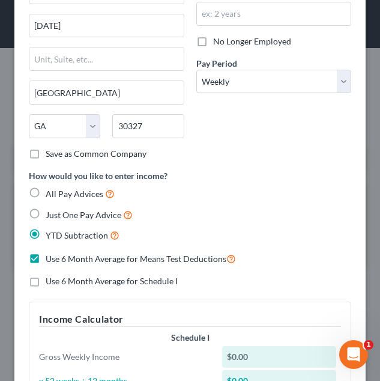
click at [95, 285] on span "Use 6 Month Average for Schedule I" at bounding box center [112, 281] width 132 height 10
click at [58, 283] on input "Use 6 Month Average for Schedule I" at bounding box center [54, 279] width 8 height 8
checkbox input "true"
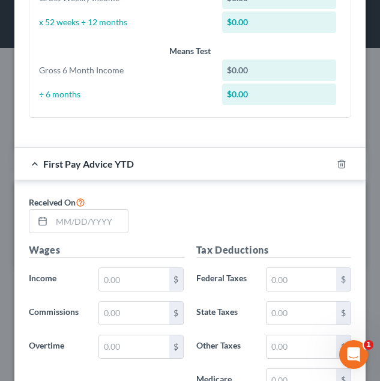
scroll to position [492, 0]
click at [85, 209] on div at bounding box center [79, 221] width 100 height 24
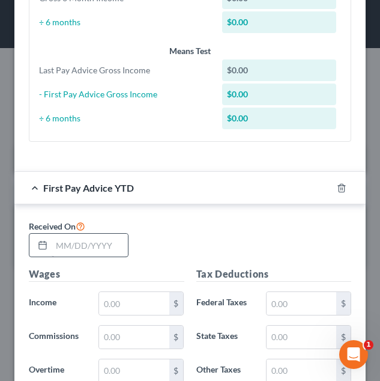
click at [88, 255] on input "text" at bounding box center [90, 245] width 76 height 23
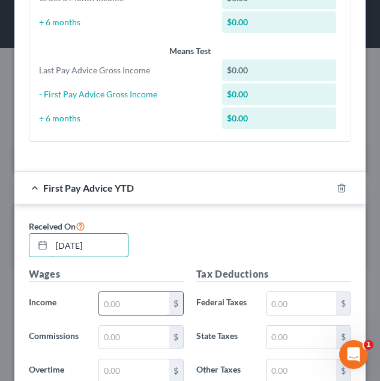
type input "[DATE]"
click at [144, 297] on input "text" at bounding box center [134, 303] width 70 height 23
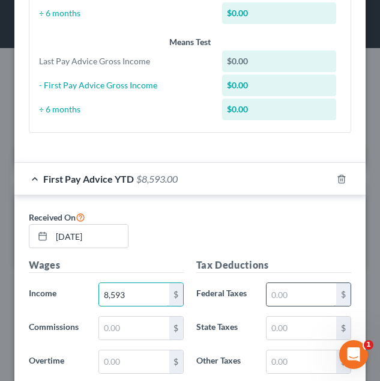
type input "8,593"
click at [286, 292] on input "text" at bounding box center [302, 294] width 70 height 23
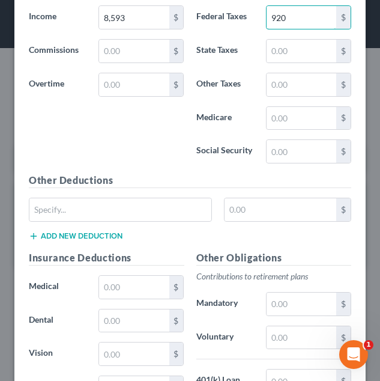
scroll to position [795, 0]
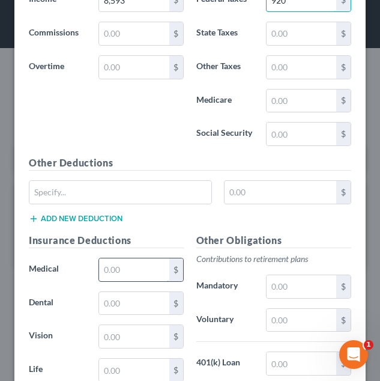
type input "920"
click at [154, 270] on input "text" at bounding box center [134, 269] width 70 height 23
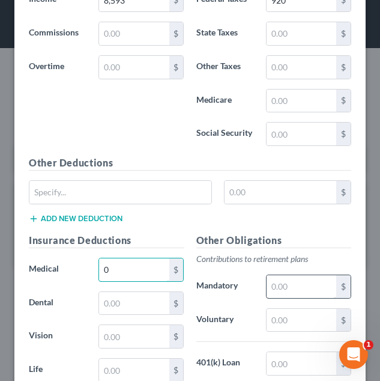
type input "0"
click at [267, 283] on input "text" at bounding box center [302, 286] width 70 height 23
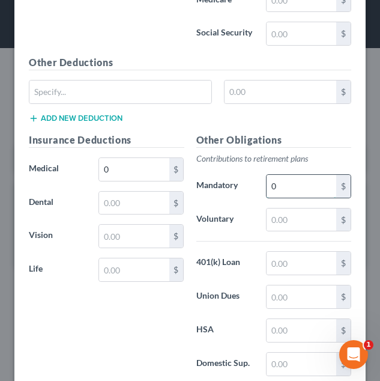
scroll to position [910, 0]
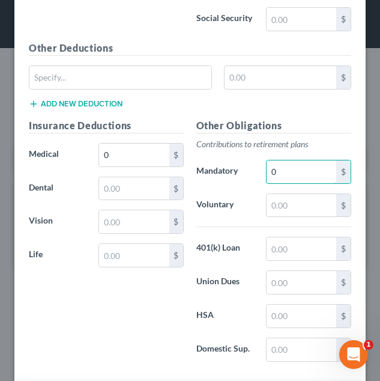
type input "0"
click at [161, 324] on div "Insurance Deductions Medical 0 $ Dental $ Vision $ Life $" at bounding box center [106, 244] width 167 height 253
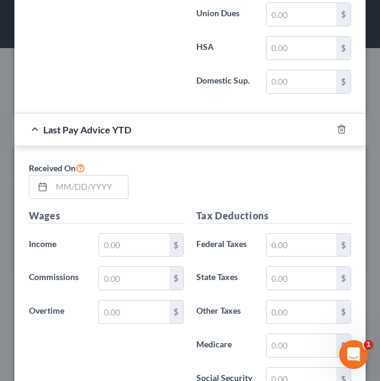
scroll to position [1182, 0]
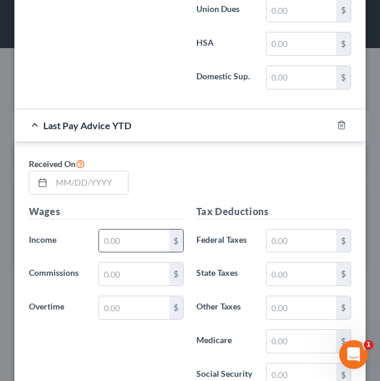
click at [102, 234] on input "text" at bounding box center [134, 240] width 70 height 23
type input "0"
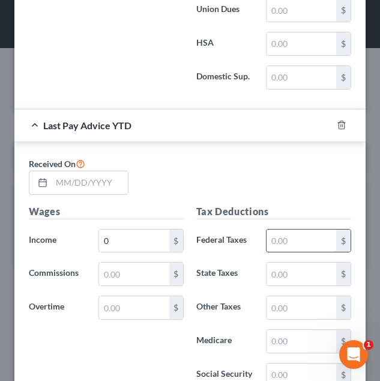
click at [270, 235] on input "text" at bounding box center [302, 240] width 70 height 23
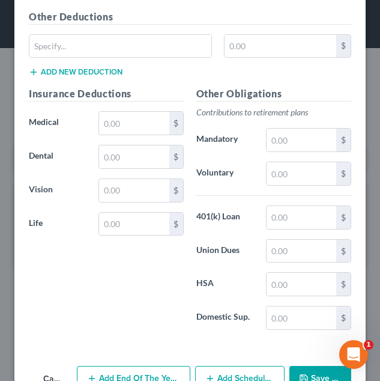
scroll to position [1568, 0]
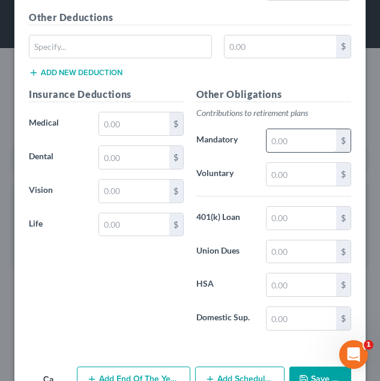
type input "0"
click at [297, 151] on input "text" at bounding box center [302, 140] width 70 height 23
click at [151, 132] on input "text" at bounding box center [134, 123] width 70 height 23
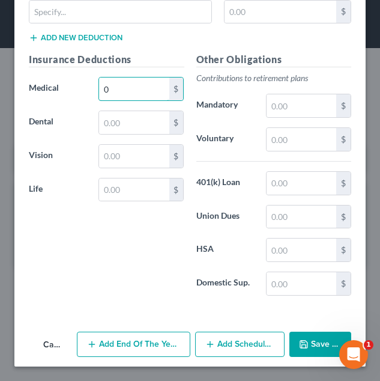
type input "0"
click at [300, 333] on button "Save & Close" at bounding box center [320, 343] width 62 height 25
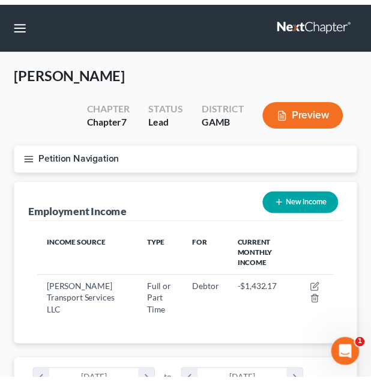
scroll to position [147, 318]
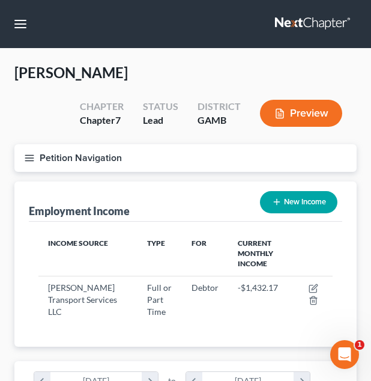
click at [88, 164] on button "Petition Navigation" at bounding box center [185, 158] width 342 height 28
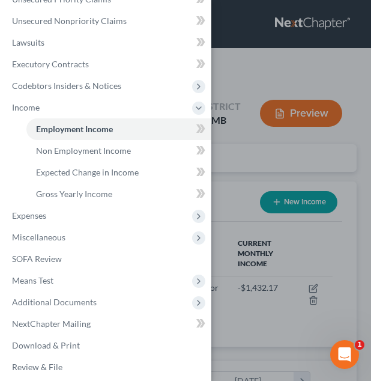
scroll to position [0, 0]
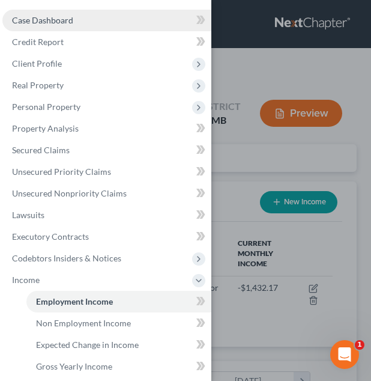
click at [124, 20] on link "Case Dashboard" at bounding box center [106, 21] width 209 height 22
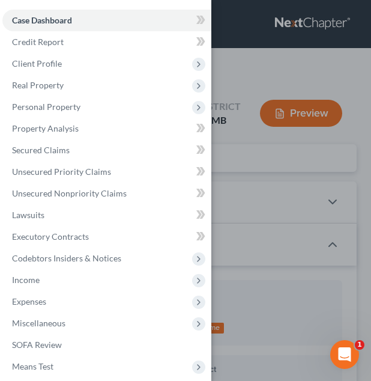
click at [223, 132] on div "Case Dashboard Payments Invoices Payments Payments Credit Report Client Profile" at bounding box center [185, 190] width 371 height 381
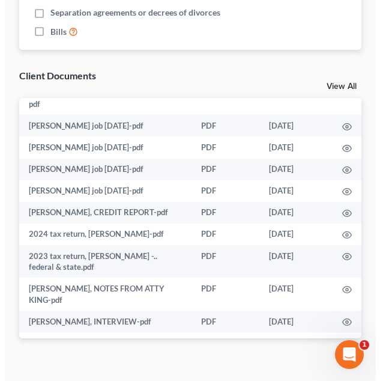
scroll to position [101, 0]
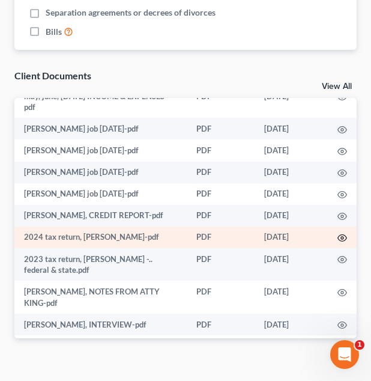
click at [337, 236] on icon "button" at bounding box center [342, 238] width 10 height 10
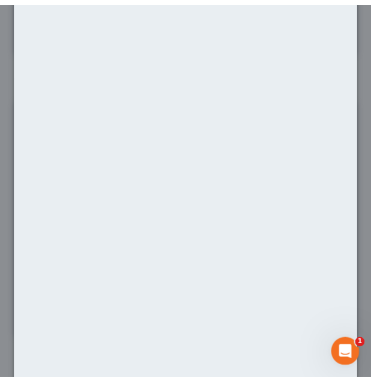
scroll to position [73, 0]
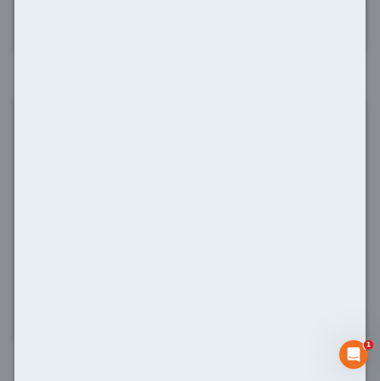
click at [358, 163] on div "Attachment Preview: 2024 tax return, [PERSON_NAME]-pdf [DATE] × <object ng-attr…" at bounding box center [190, 190] width 380 height 381
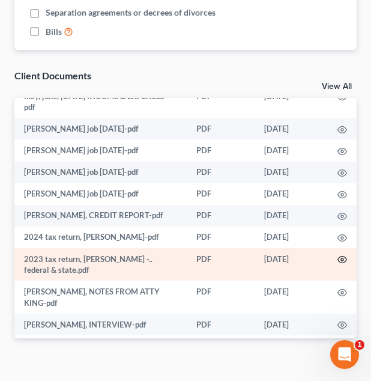
click at [337, 258] on icon "button" at bounding box center [342, 260] width 10 height 10
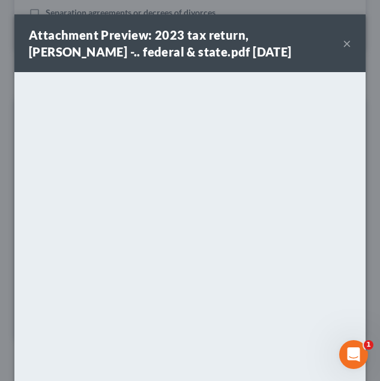
click at [361, 81] on div "Attachment Preview: 2023 tax return, [PERSON_NAME] -.. federal & state.pdf [DAT…" at bounding box center [190, 190] width 380 height 381
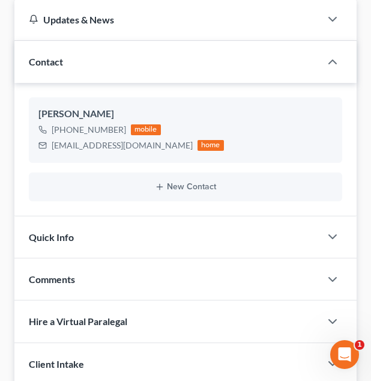
scroll to position [0, 0]
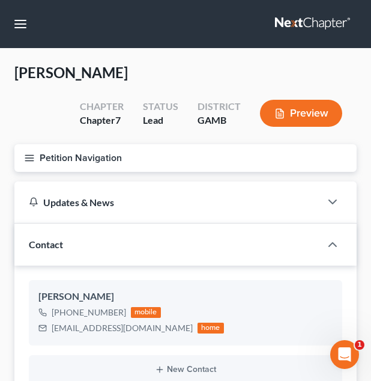
click at [107, 161] on button "Petition Navigation" at bounding box center [185, 158] width 342 height 28
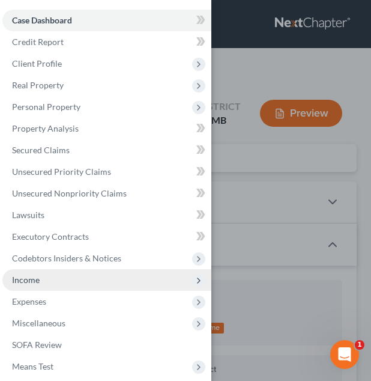
click at [100, 273] on span "Income" at bounding box center [106, 280] width 209 height 22
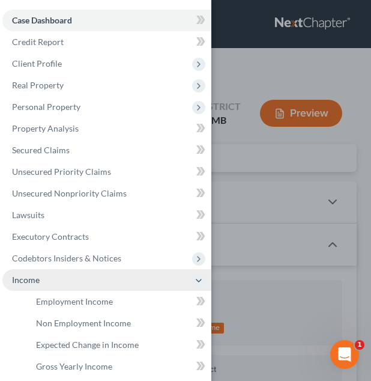
scroll to position [179, 0]
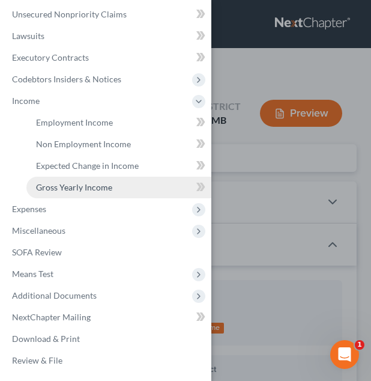
click at [142, 193] on link "Gross Yearly Income" at bounding box center [118, 187] width 185 height 22
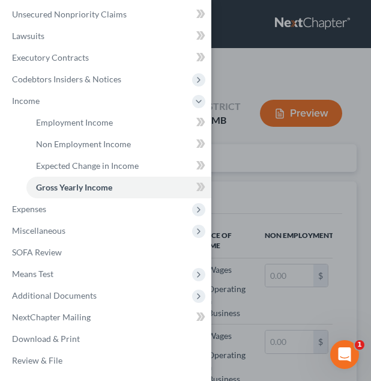
click at [258, 195] on div "Case Dashboard Payments Invoices Payments Payments Credit Report Client Profile" at bounding box center [185, 190] width 371 height 381
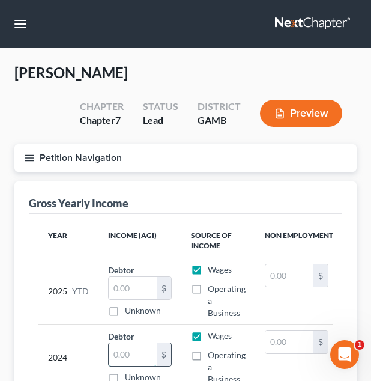
click at [122, 346] on input "text" at bounding box center [133, 354] width 48 height 23
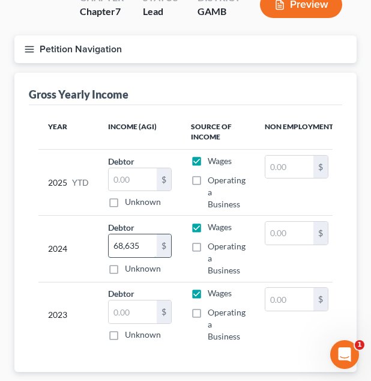
scroll to position [110, 0]
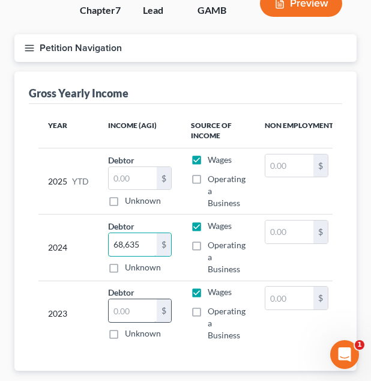
type input "68,635"
click at [133, 318] on input "text" at bounding box center [133, 310] width 48 height 23
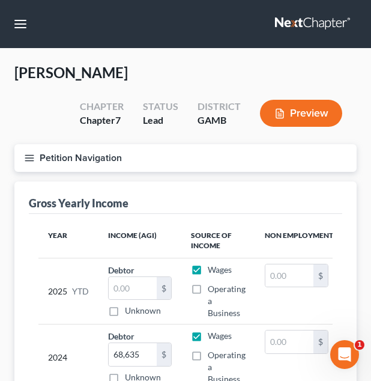
type input "40,903"
click at [134, 161] on button "Petition Navigation" at bounding box center [185, 158] width 342 height 28
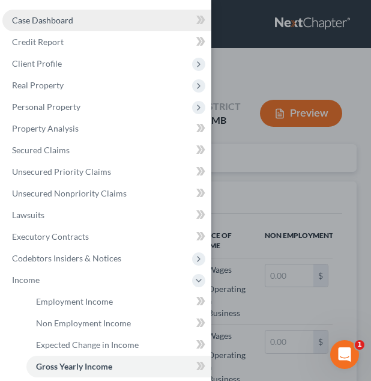
click at [129, 28] on link "Case Dashboard" at bounding box center [106, 21] width 209 height 22
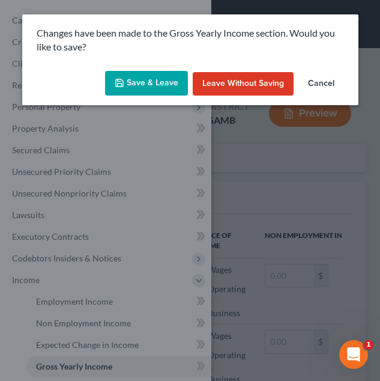
click at [140, 71] on button "Save & Leave" at bounding box center [146, 83] width 83 height 25
